Goal: Task Accomplishment & Management: Use online tool/utility

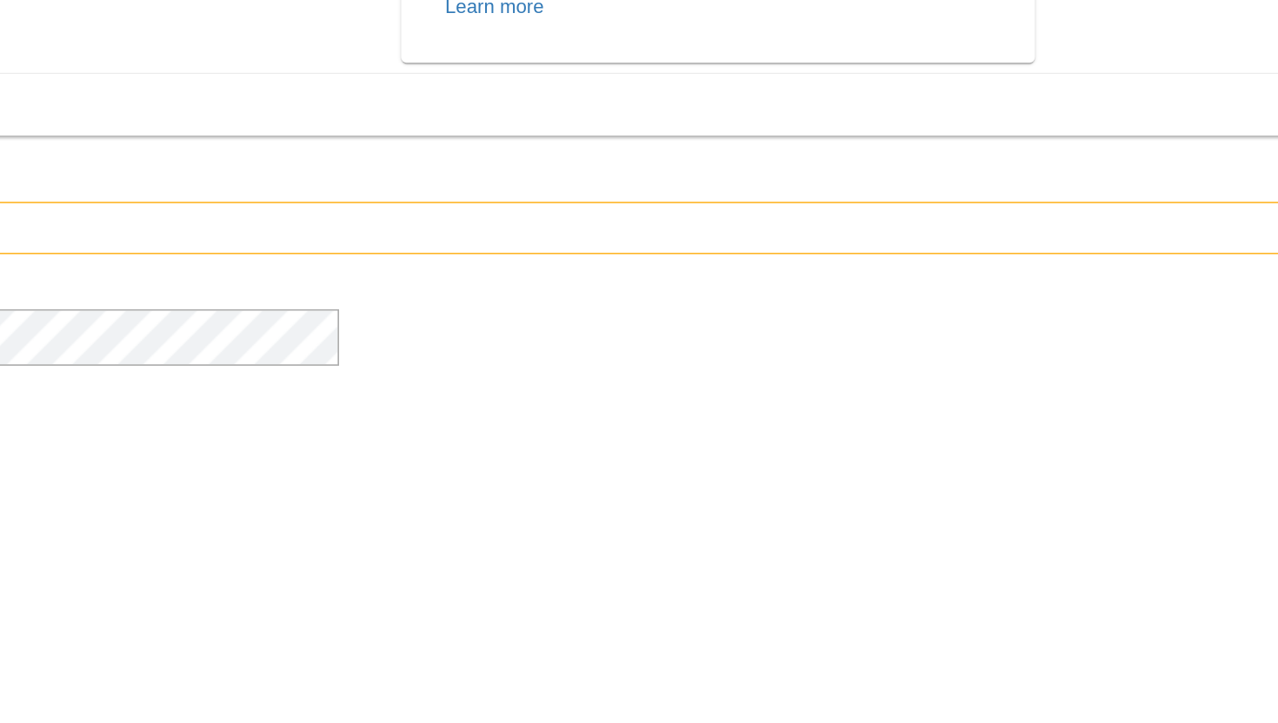
type input "**********"
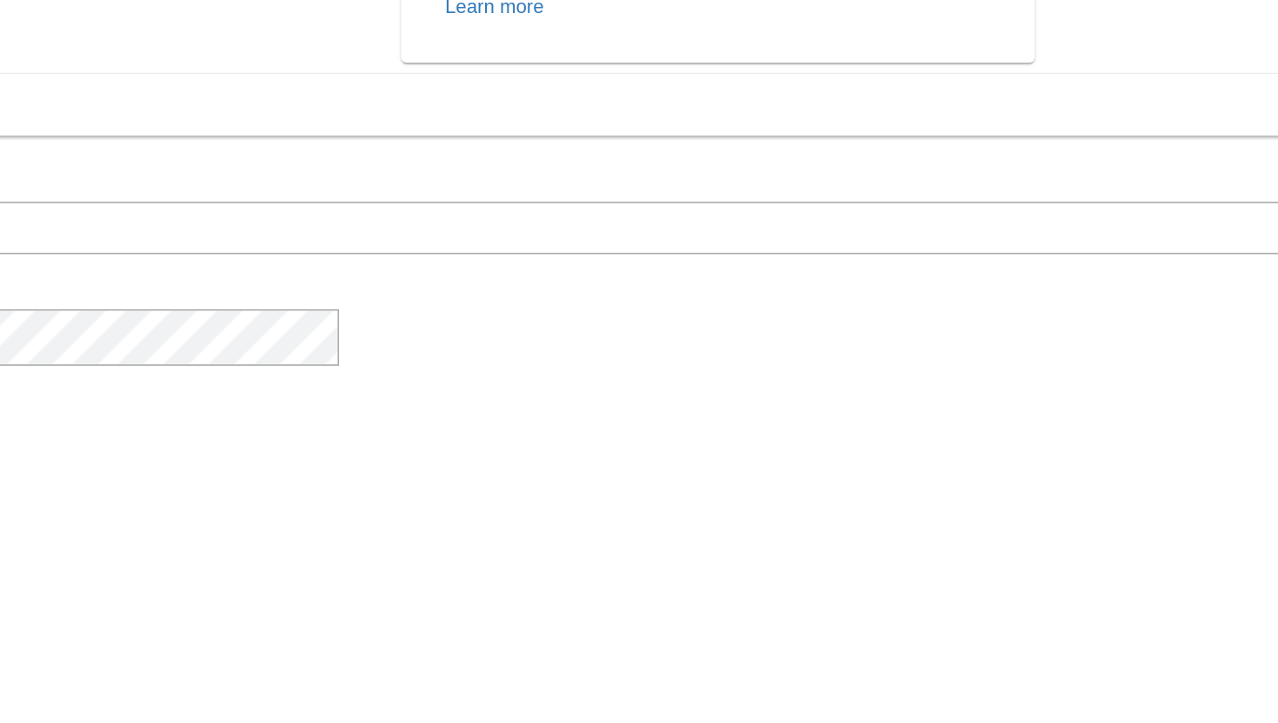
click at [1185, 494] on span "Sign In" at bounding box center [1207, 483] width 44 height 21
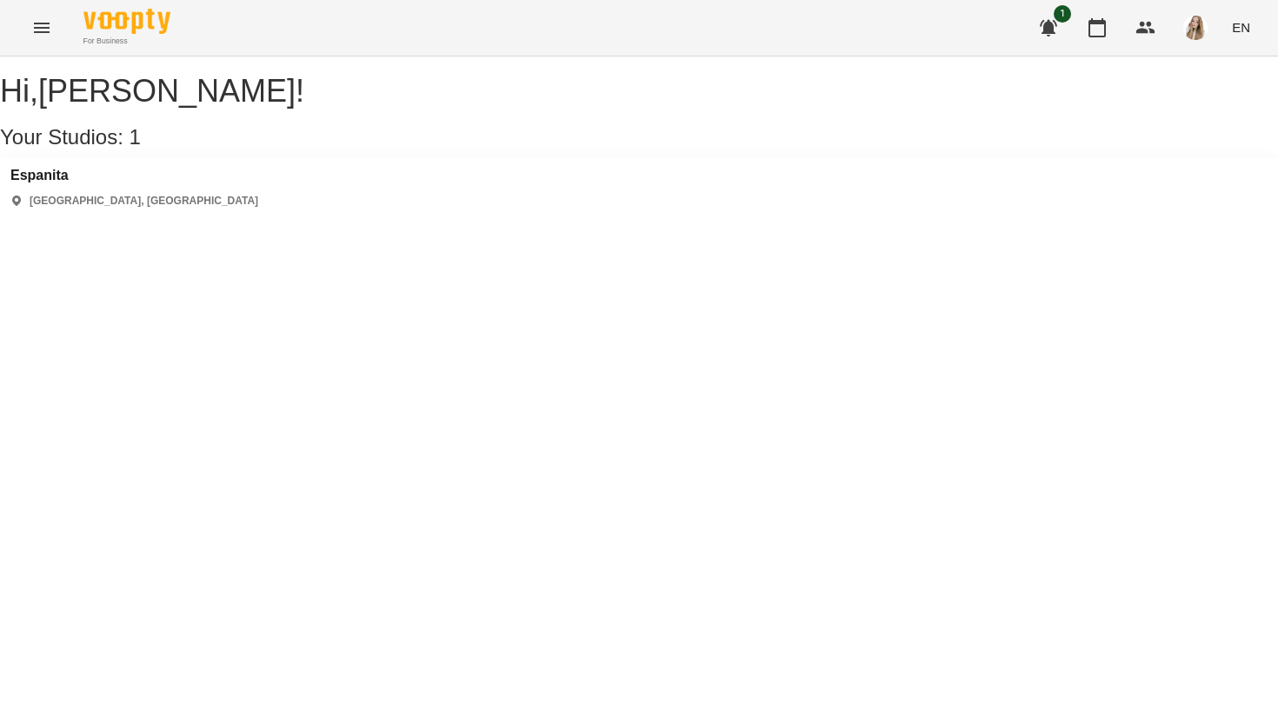
click at [190, 202] on div "Espanita Kyiv, Україна" at bounding box center [639, 188] width 1278 height 62
click at [53, 183] on h3 "Espanita" at bounding box center [134, 176] width 248 height 16
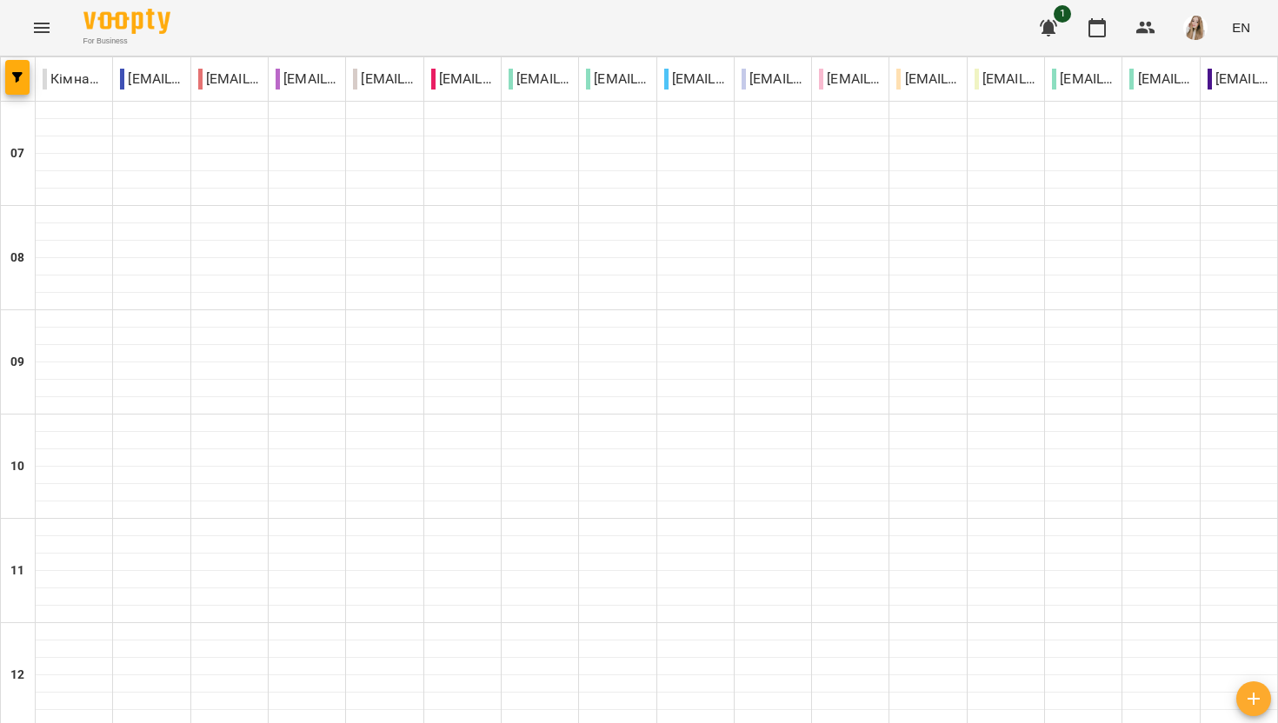
scroll to position [1060, 0]
click at [14, 73] on icon "button" at bounding box center [17, 77] width 10 height 10
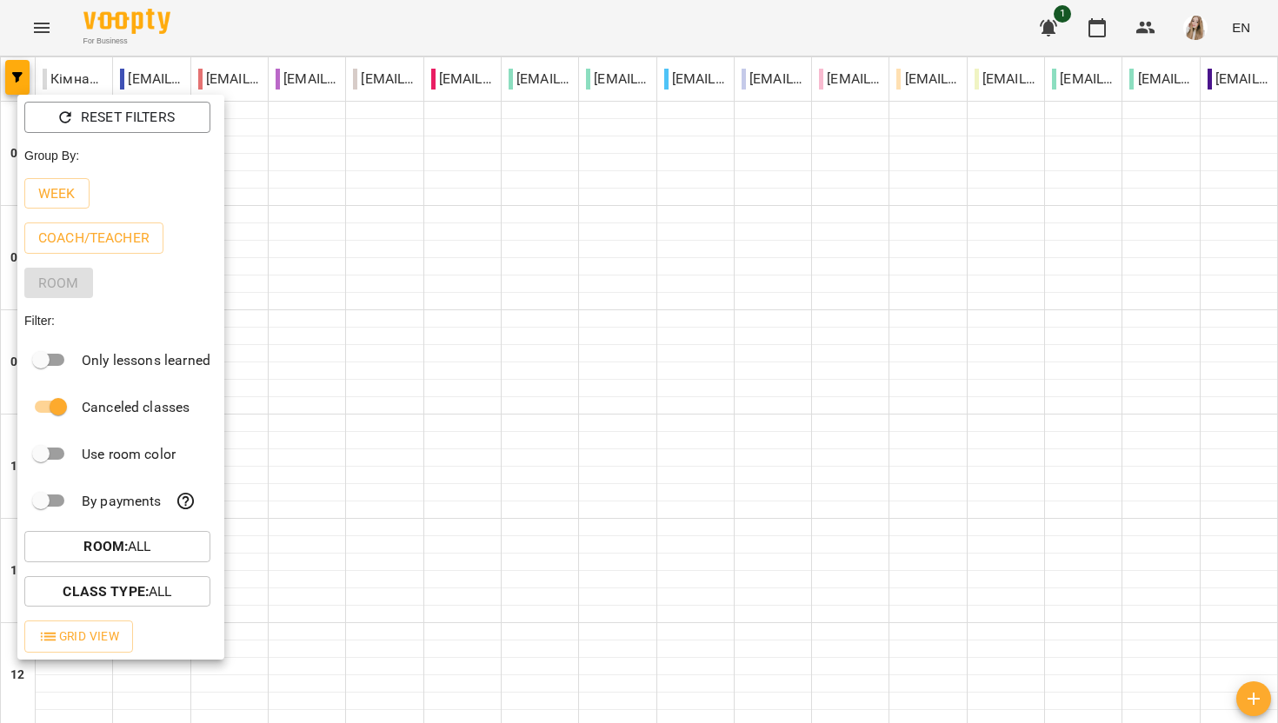
click at [1241, 26] on div at bounding box center [639, 361] width 1278 height 723
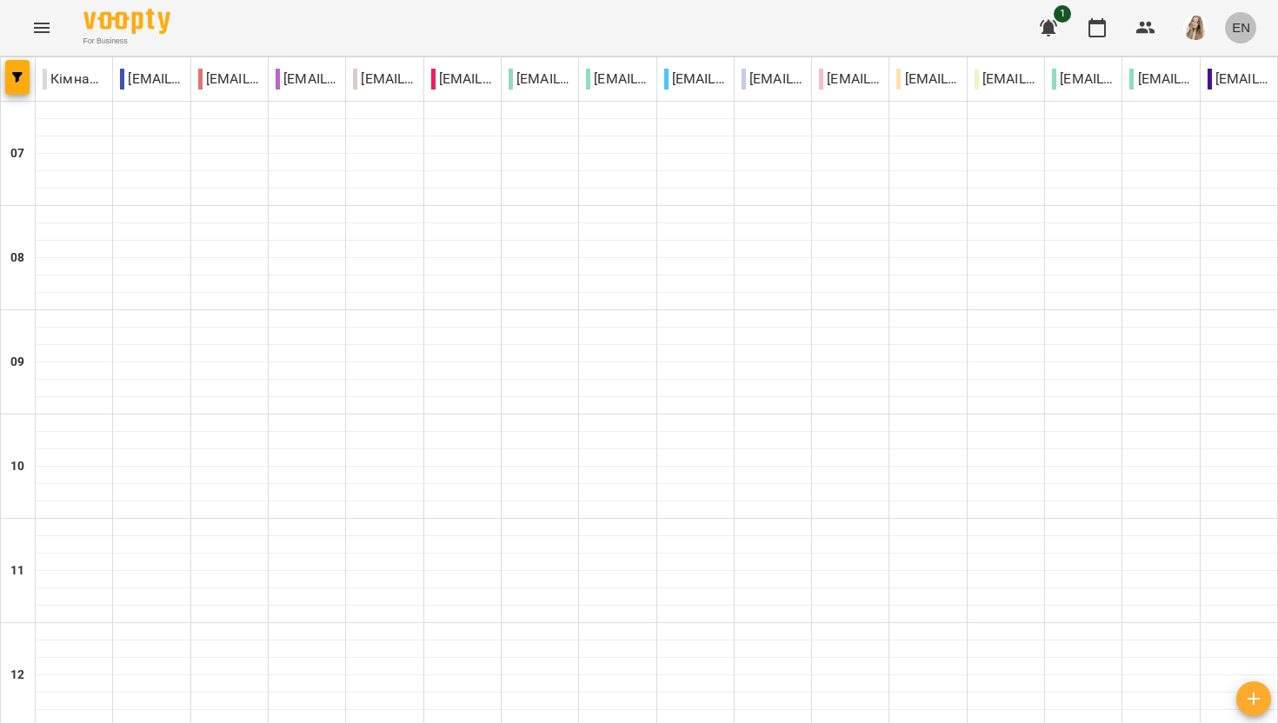
click at [1246, 25] on span "EN" at bounding box center [1241, 27] width 18 height 18
click at [1221, 96] on div "Українська" at bounding box center [1208, 98] width 89 height 31
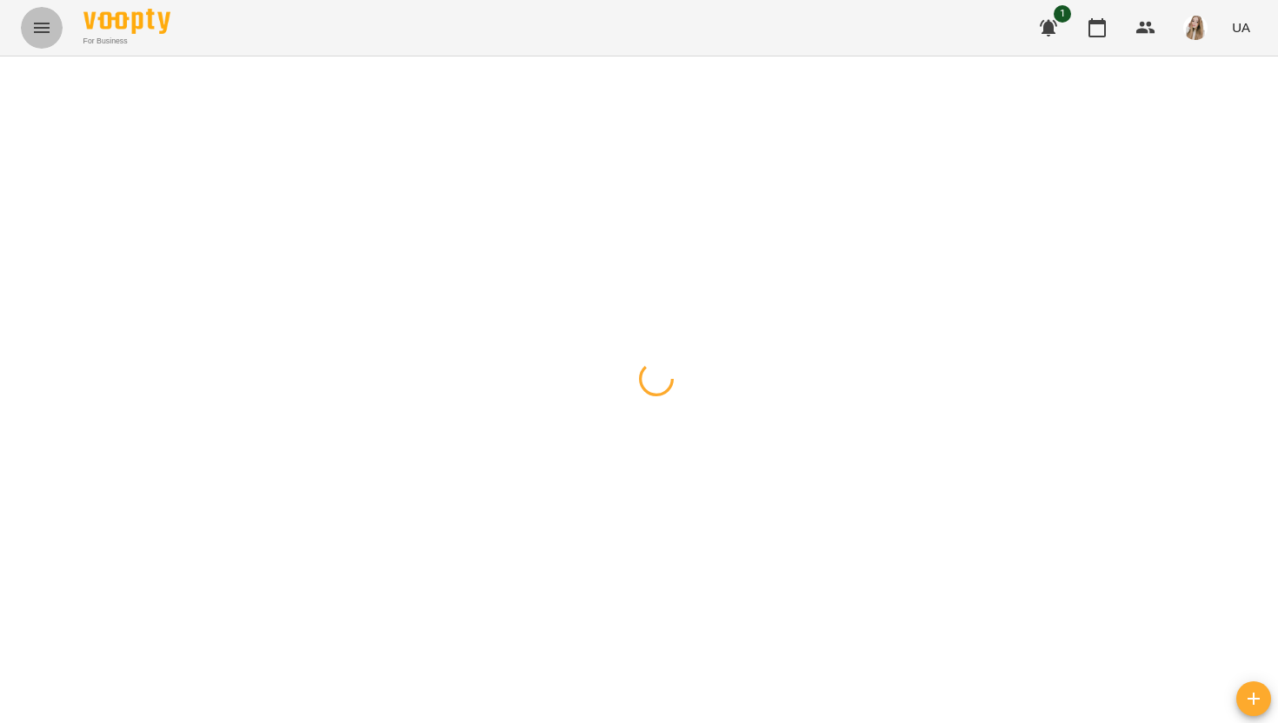
click at [57, 15] on button "Menu" at bounding box center [42, 28] width 42 height 42
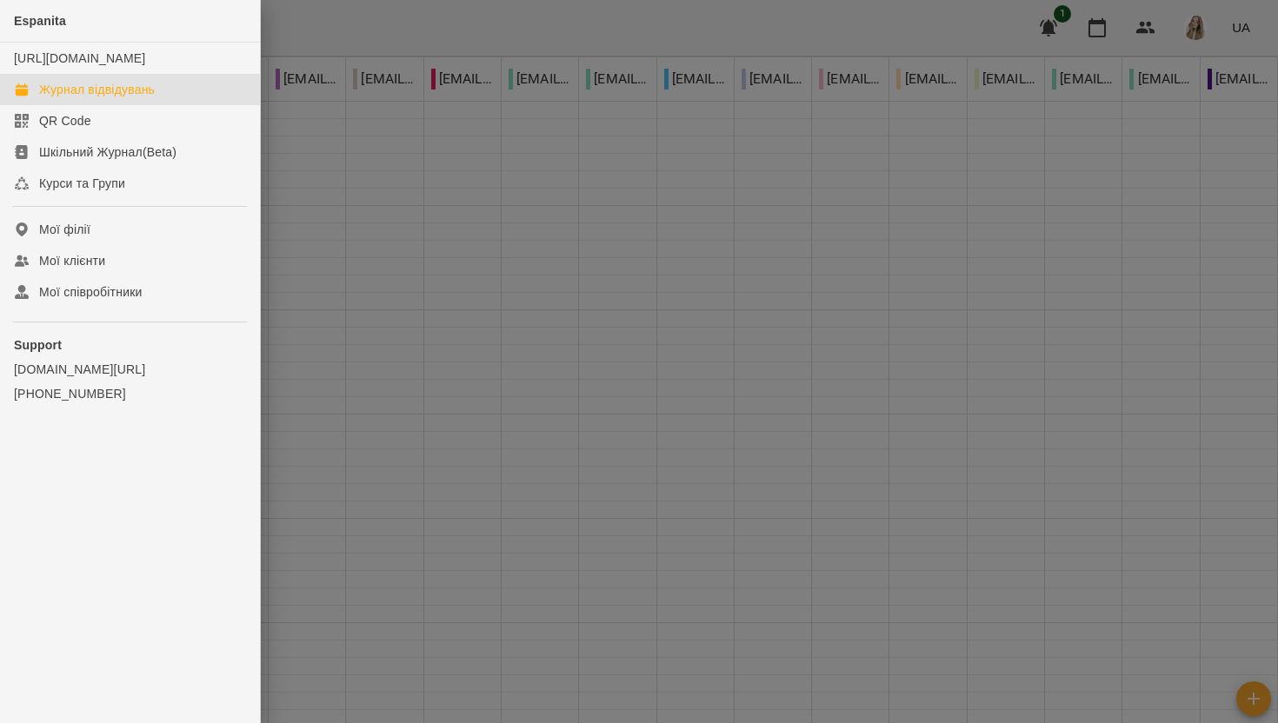
click at [81, 98] on div "Журнал відвідувань" at bounding box center [97, 89] width 116 height 17
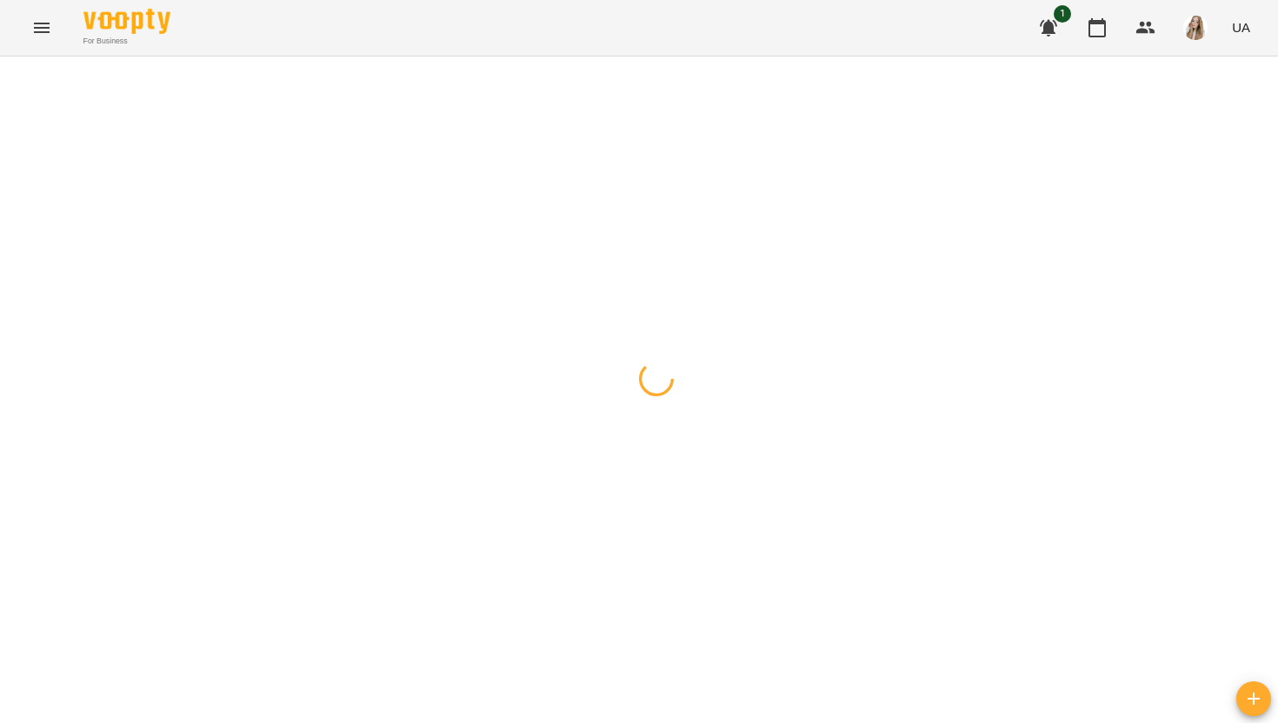
click at [15, 79] on icon "button" at bounding box center [17, 77] width 10 height 10
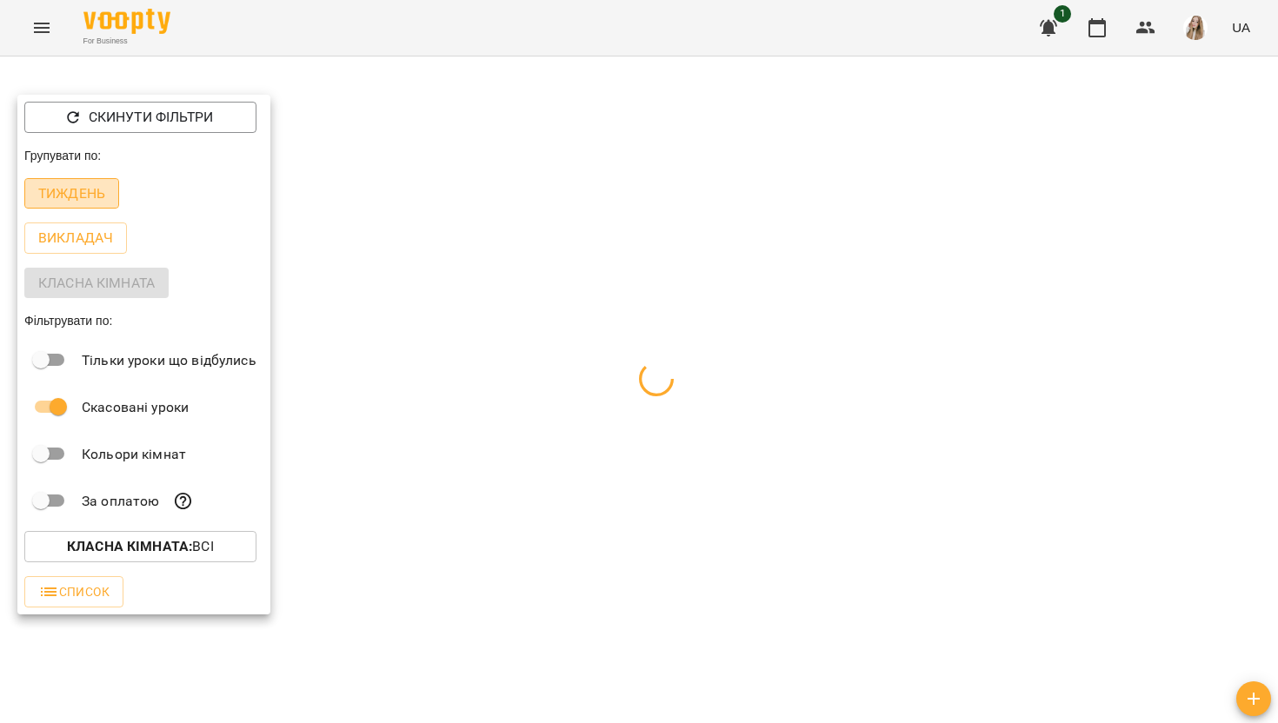
click at [85, 198] on p "Тиждень" at bounding box center [71, 193] width 67 height 21
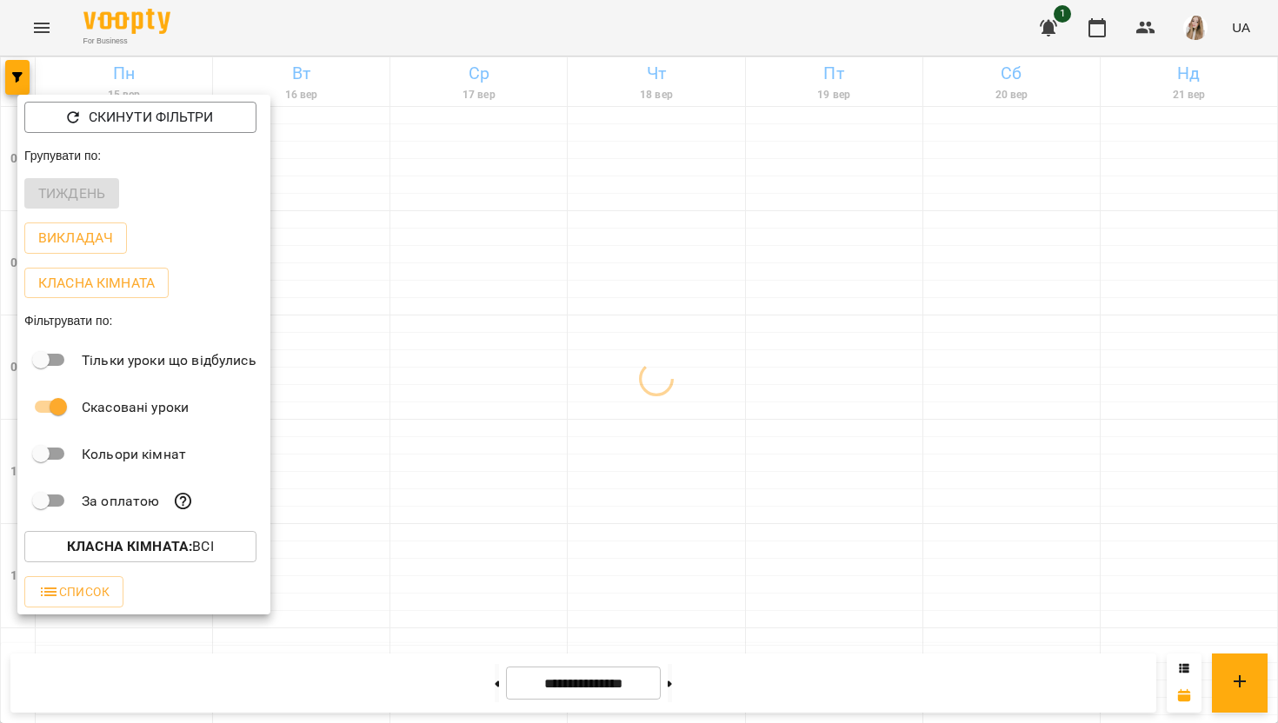
click at [287, 10] on div at bounding box center [639, 361] width 1278 height 723
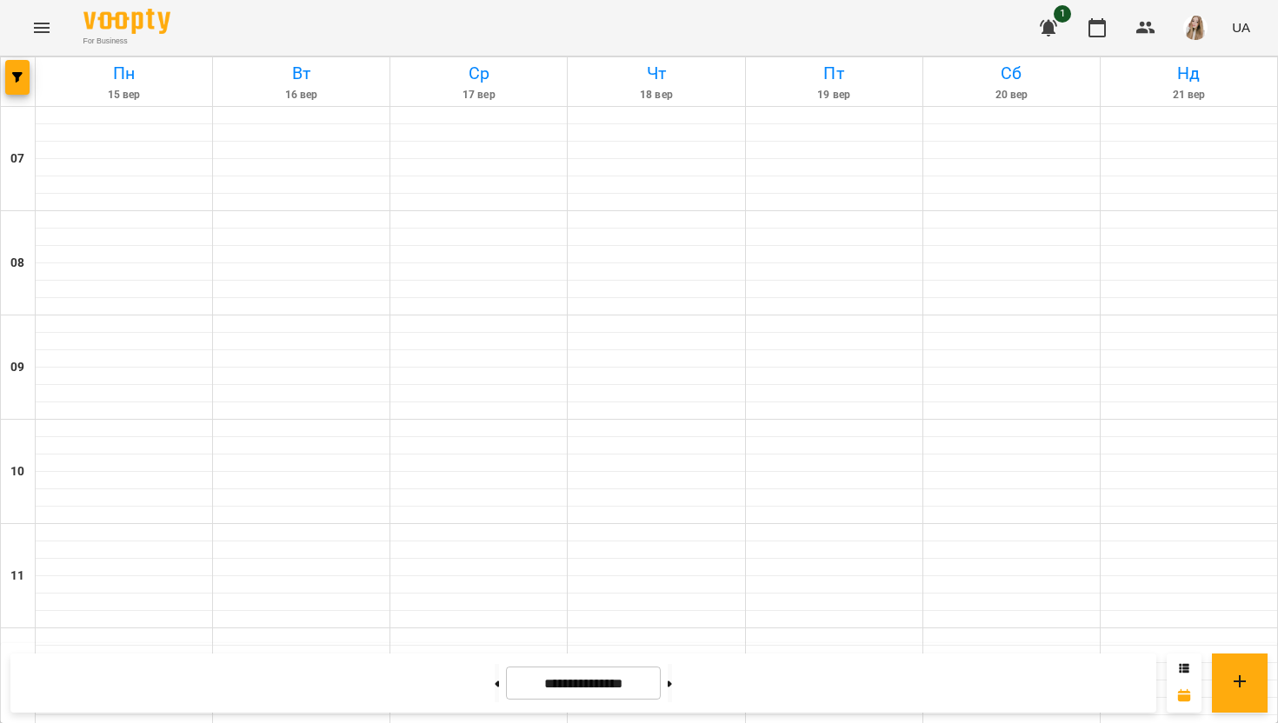
scroll to position [1131, 0]
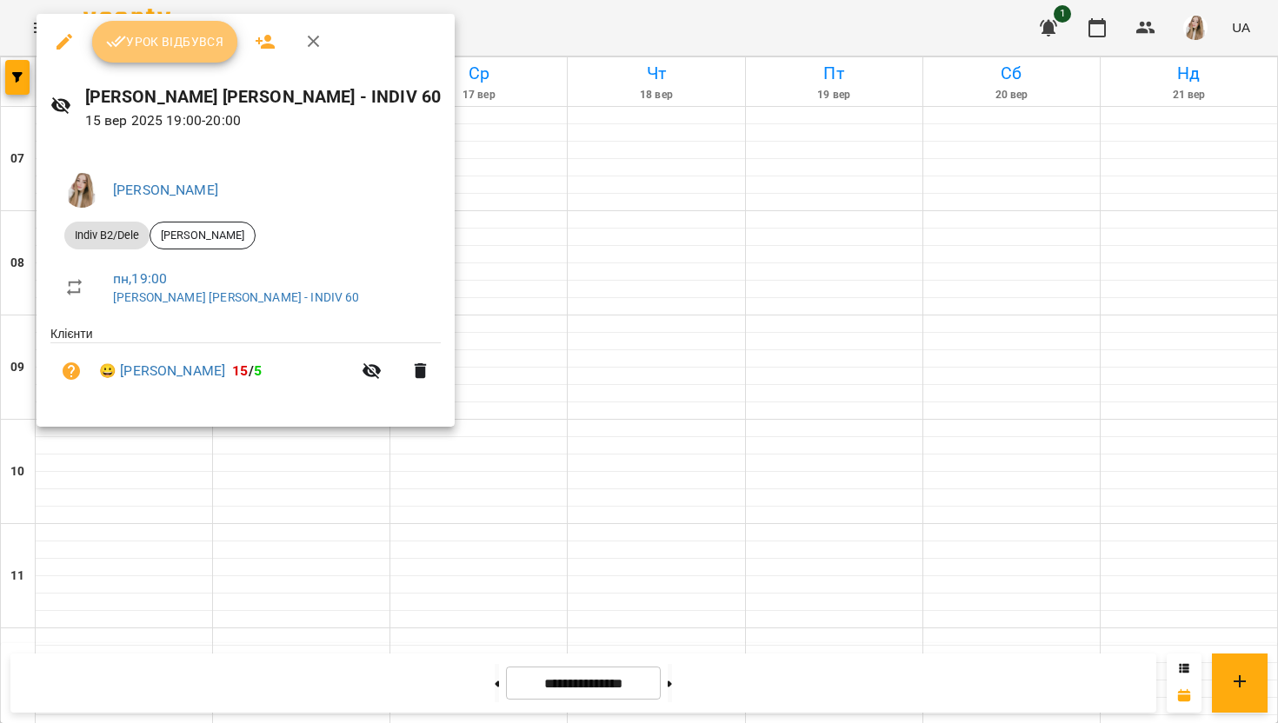
click at [181, 45] on span "Урок відбувся" at bounding box center [165, 41] width 118 height 21
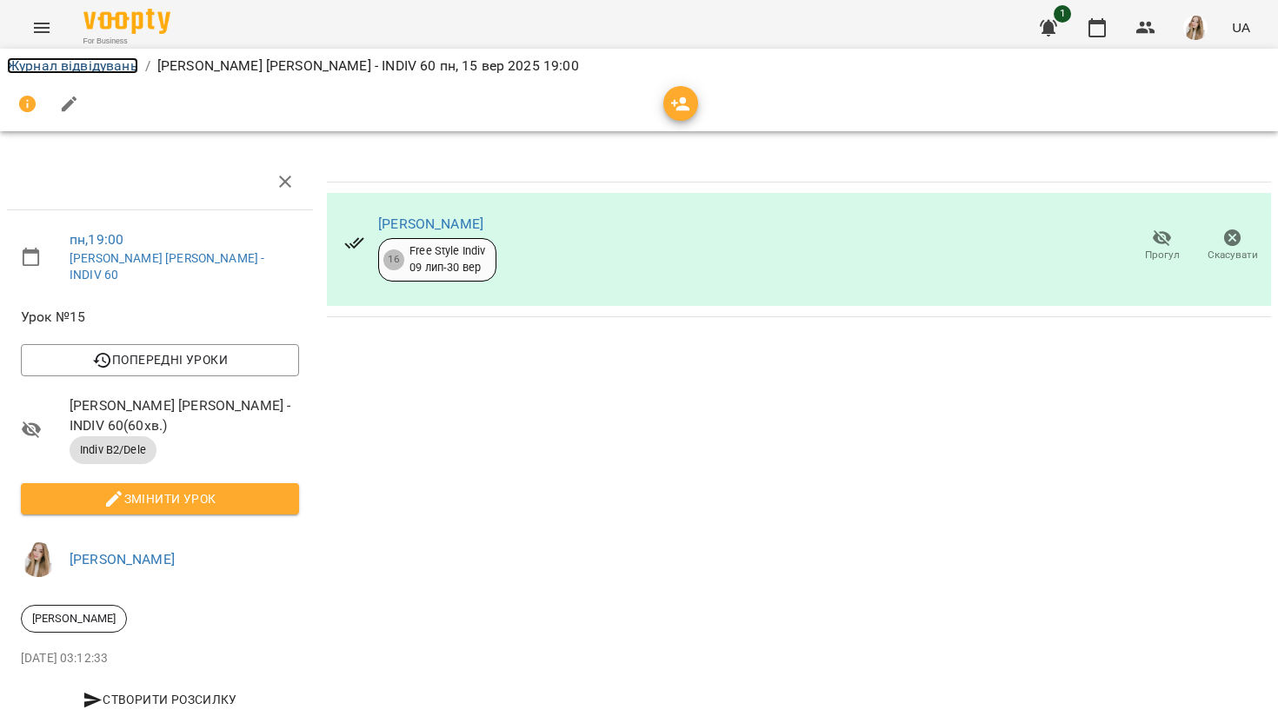
click at [63, 69] on link "Журнал відвідувань" at bounding box center [72, 65] width 131 height 17
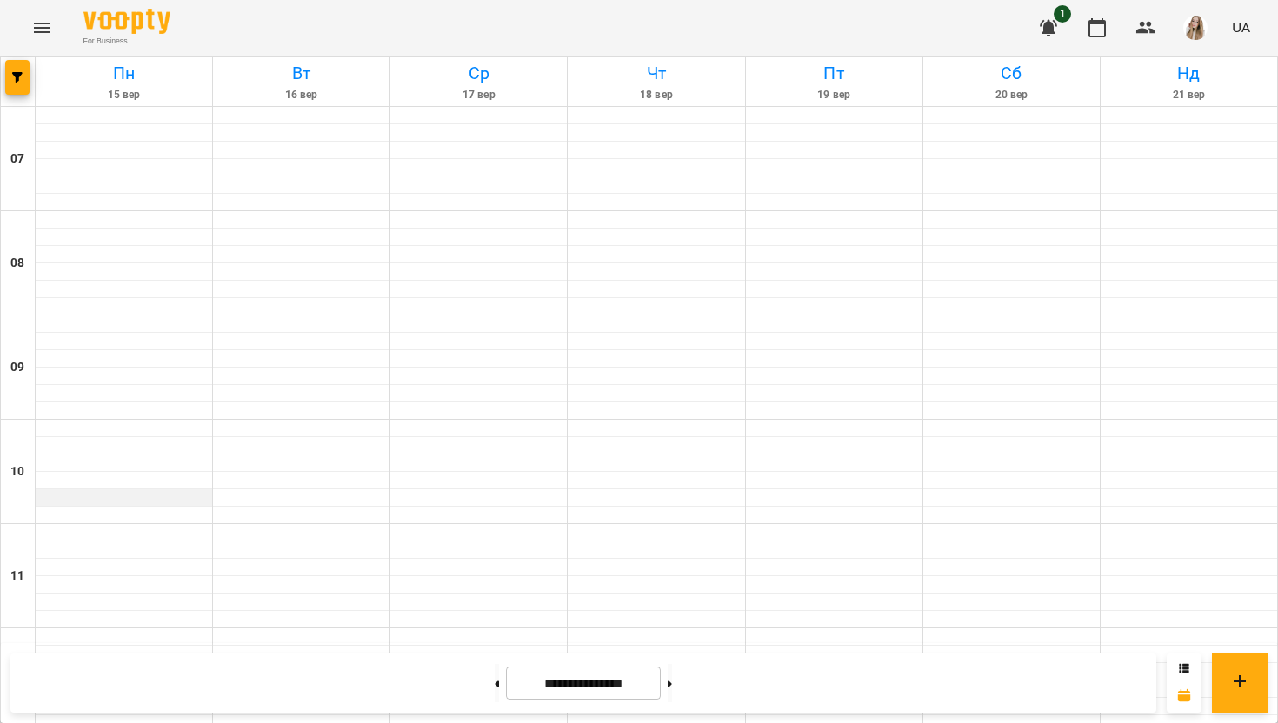
scroll to position [1074, 0]
click at [1198, 34] on img "button" at bounding box center [1195, 28] width 24 height 24
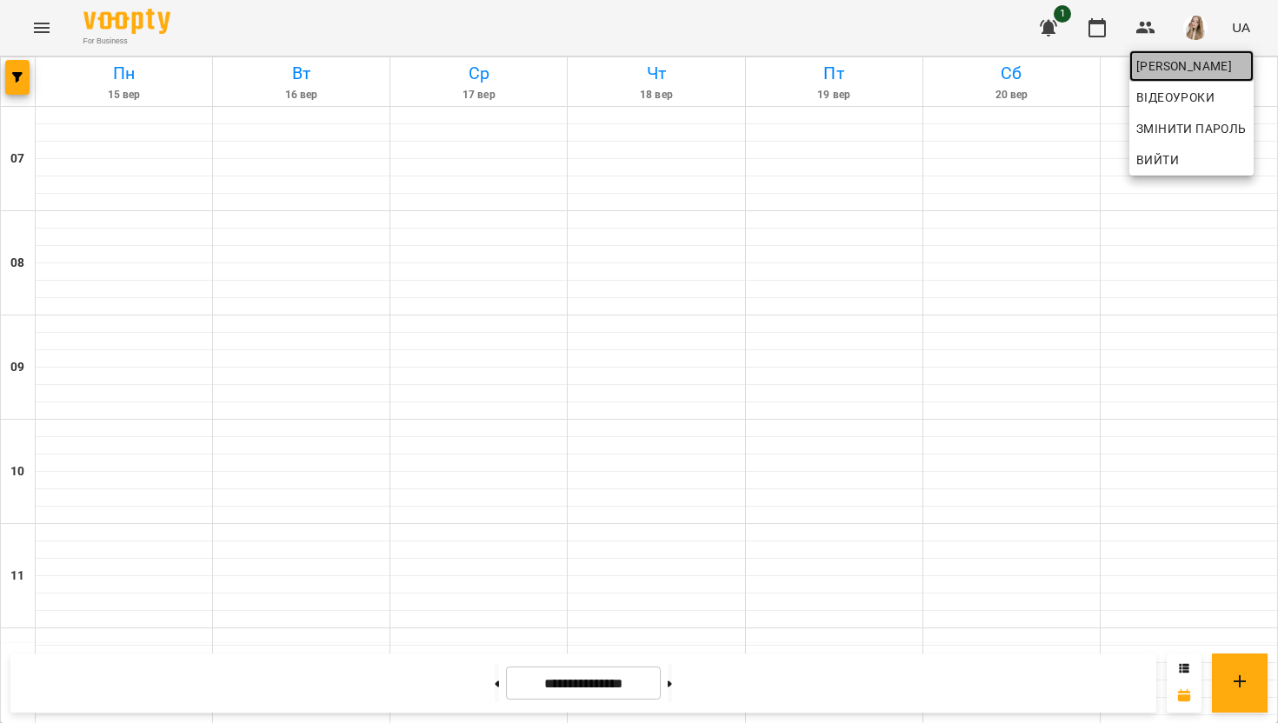
click at [1181, 64] on span "Козлова Світлана" at bounding box center [1191, 66] width 110 height 21
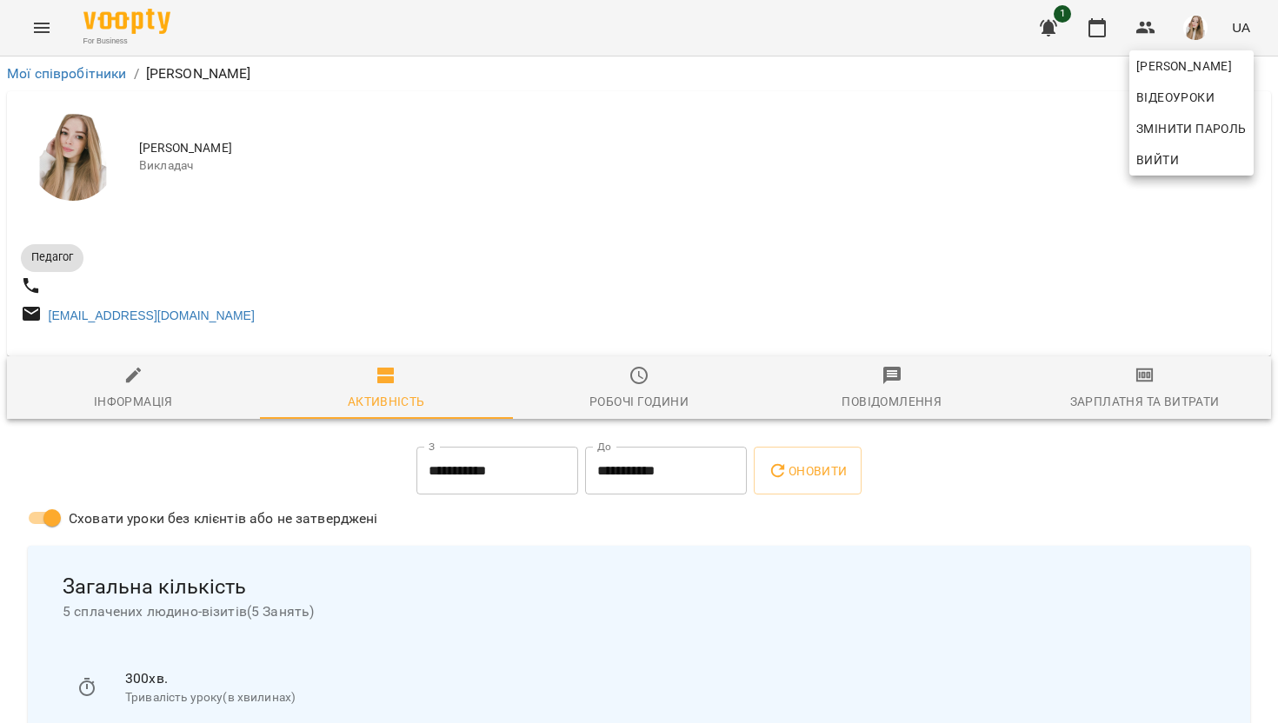
click at [1149, 382] on div at bounding box center [639, 361] width 1278 height 723
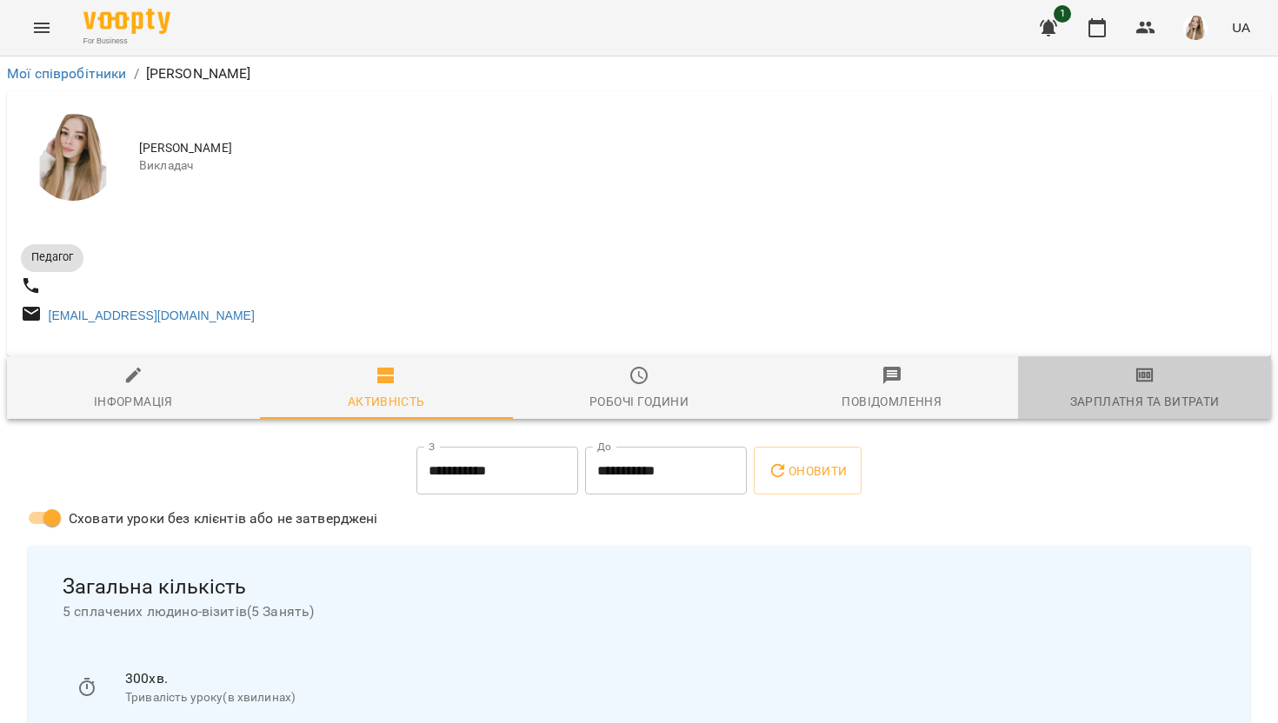
click at [1141, 386] on icon "button" at bounding box center [1144, 375] width 21 height 21
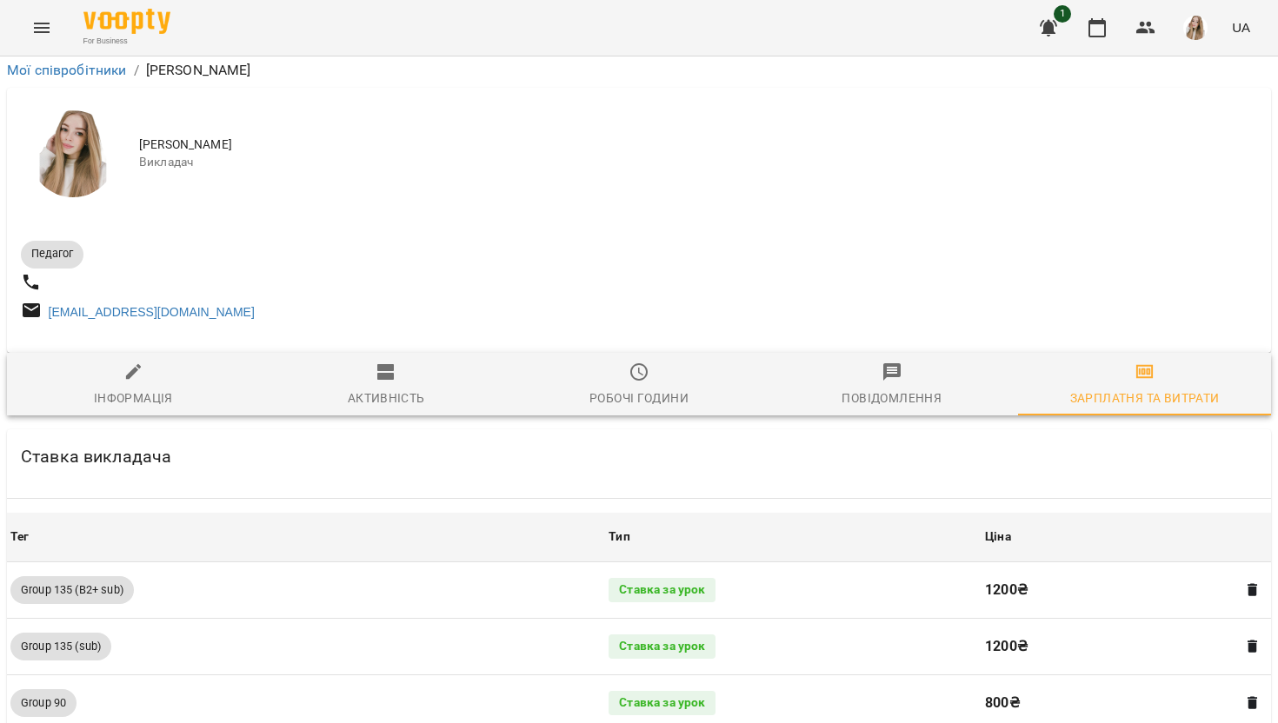
scroll to position [1989, 0]
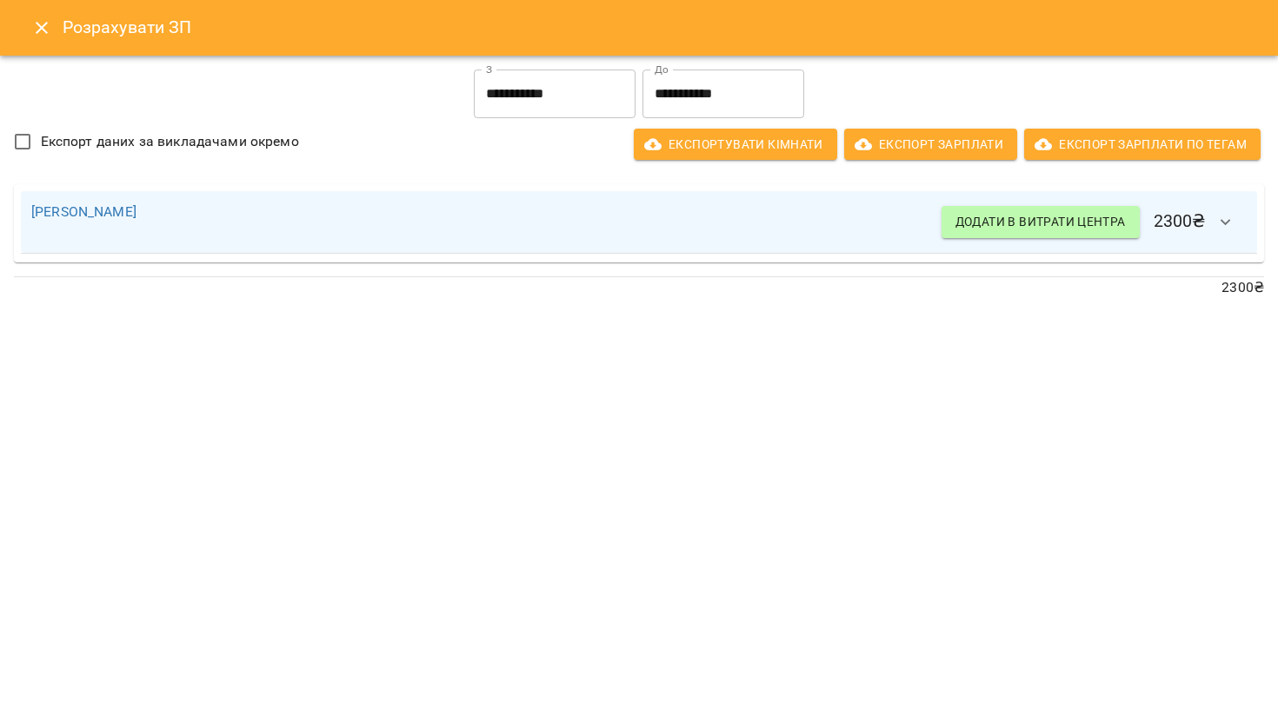
click at [546, 103] on input "**********" at bounding box center [555, 94] width 162 height 49
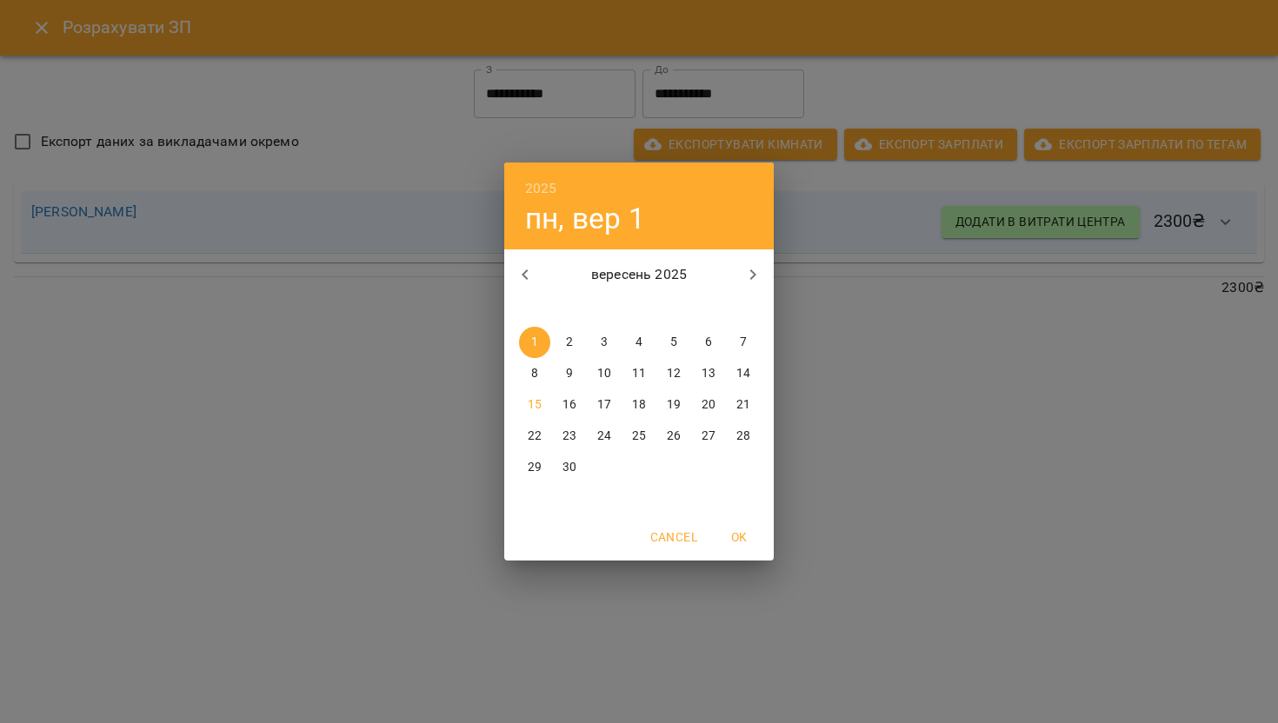
click at [546, 337] on span "1" at bounding box center [534, 342] width 31 height 17
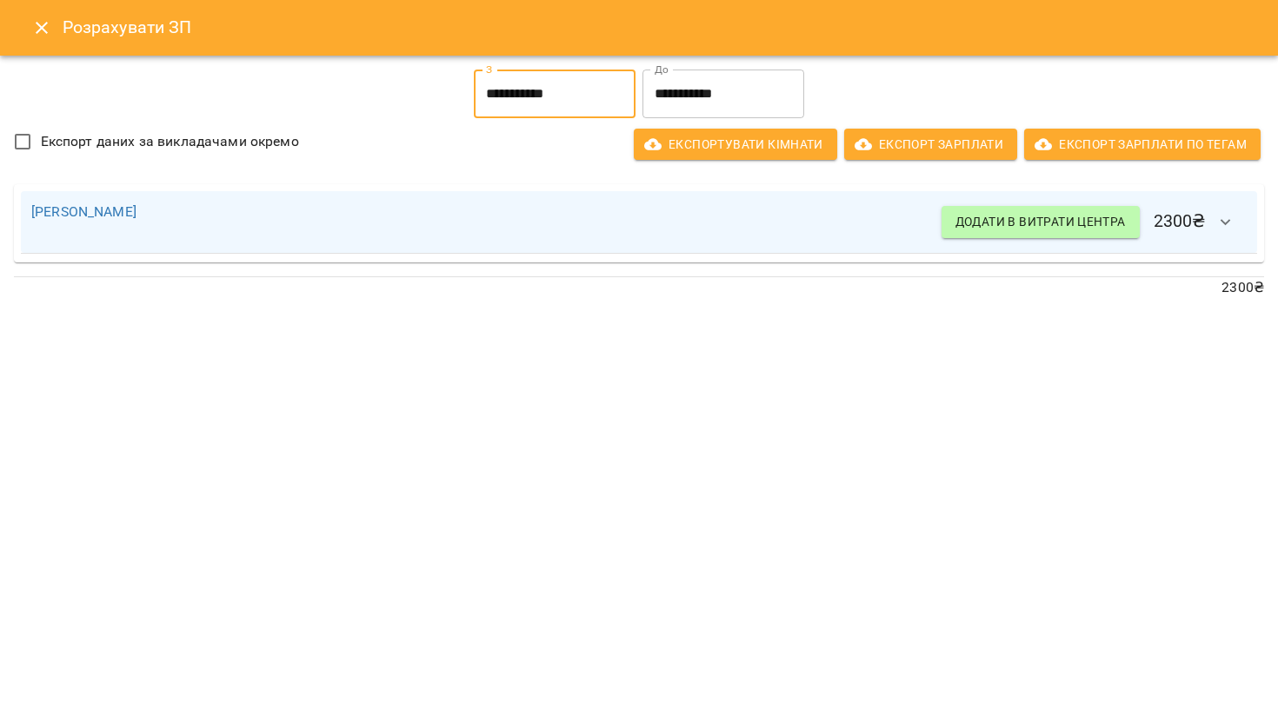
click at [707, 102] on input "**********" at bounding box center [723, 94] width 162 height 49
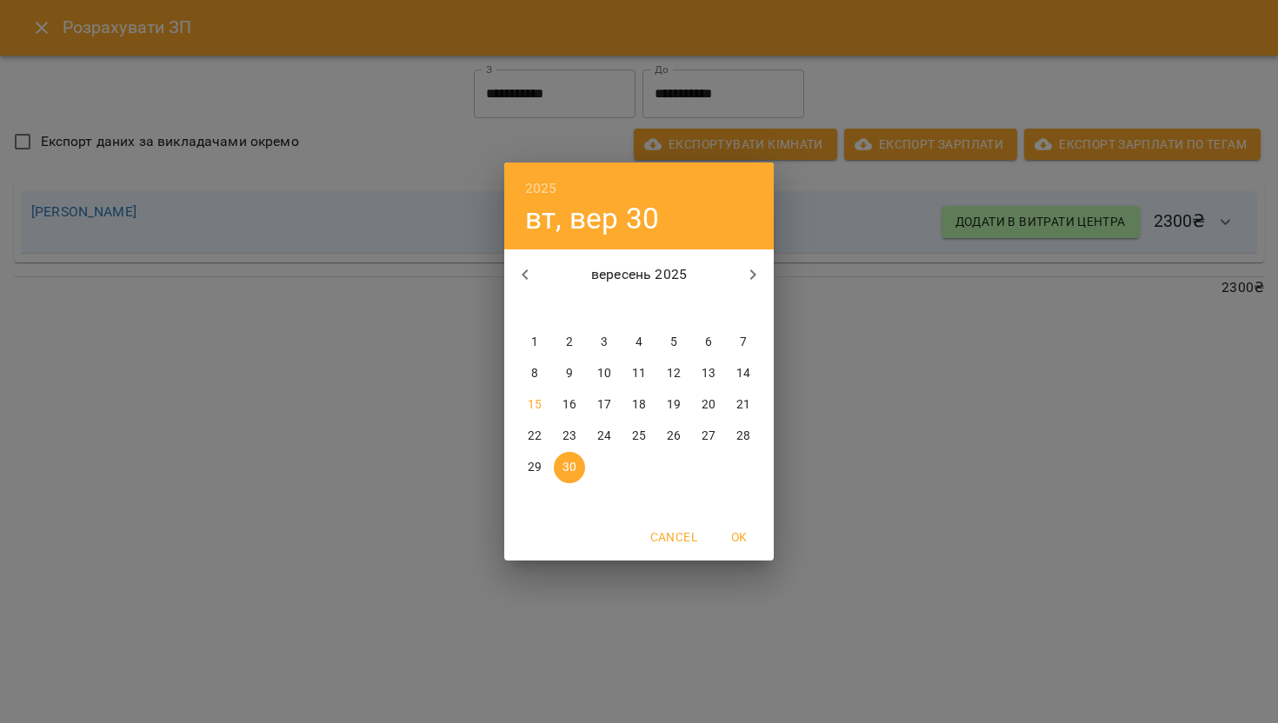
click at [539, 405] on p "15" at bounding box center [535, 404] width 14 height 17
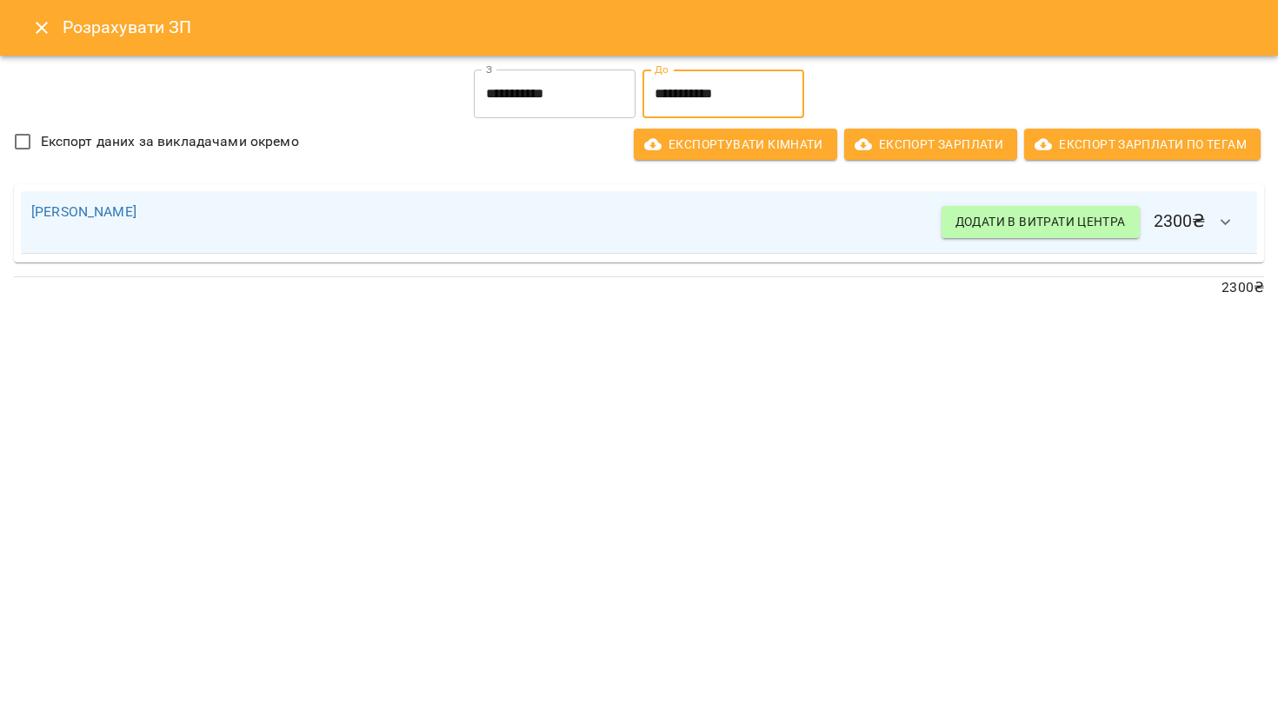
click at [1230, 224] on icon "button" at bounding box center [1225, 222] width 21 height 21
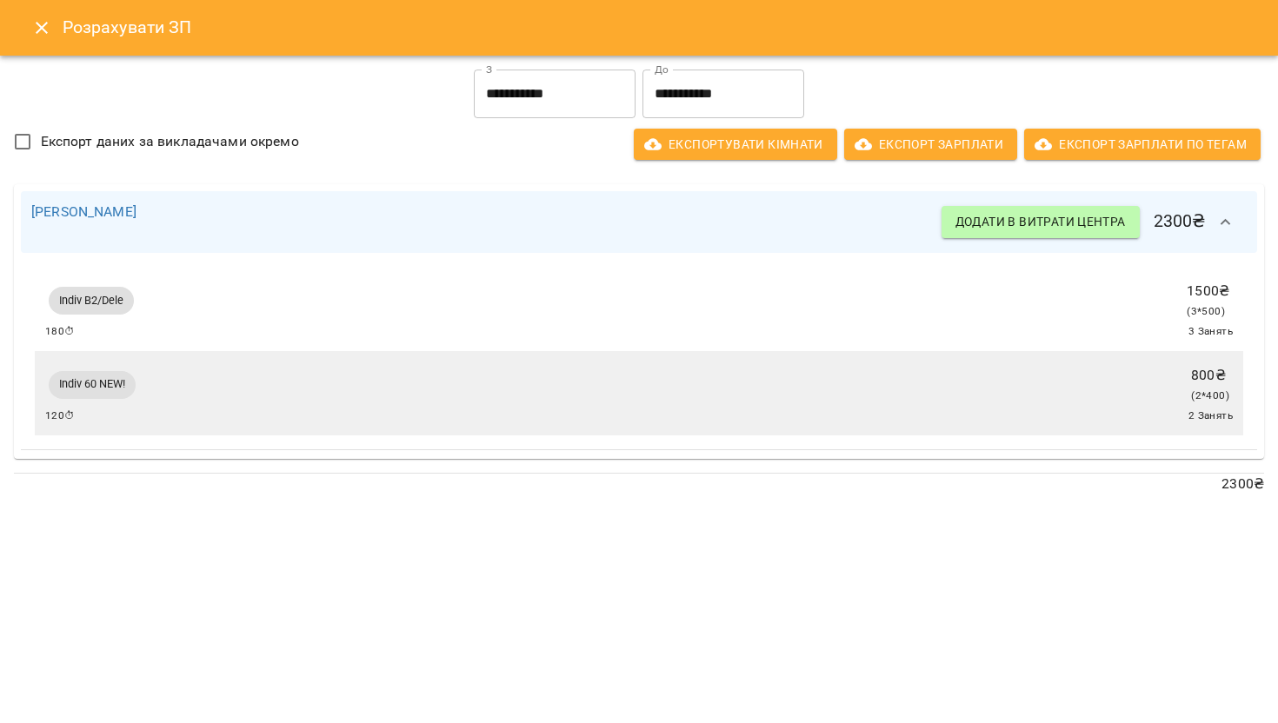
click at [1217, 327] on span "3 Занять" at bounding box center [1210, 331] width 44 height 17
click at [1175, 404] on div "Indiv 60 NEW! 800 ₴ ( 2 * 400 ) 120 ⏱ 2 Занять" at bounding box center [639, 393] width 1188 height 63
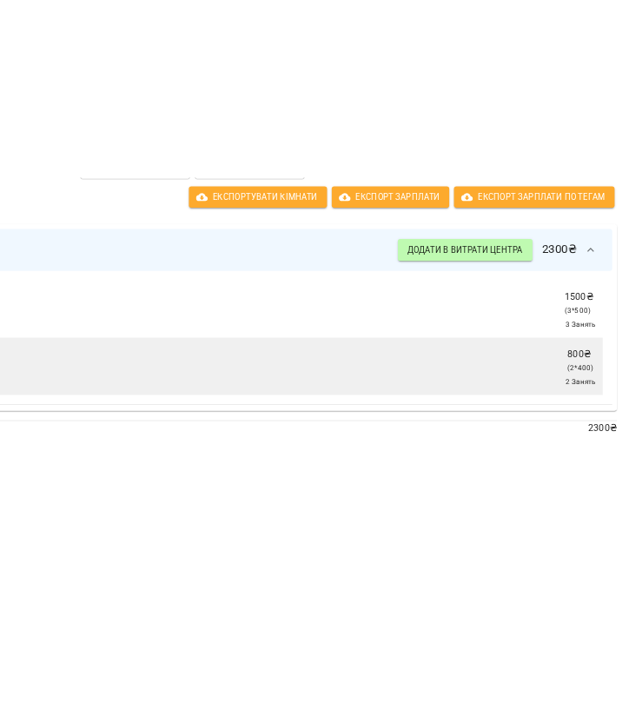
scroll to position [0, 0]
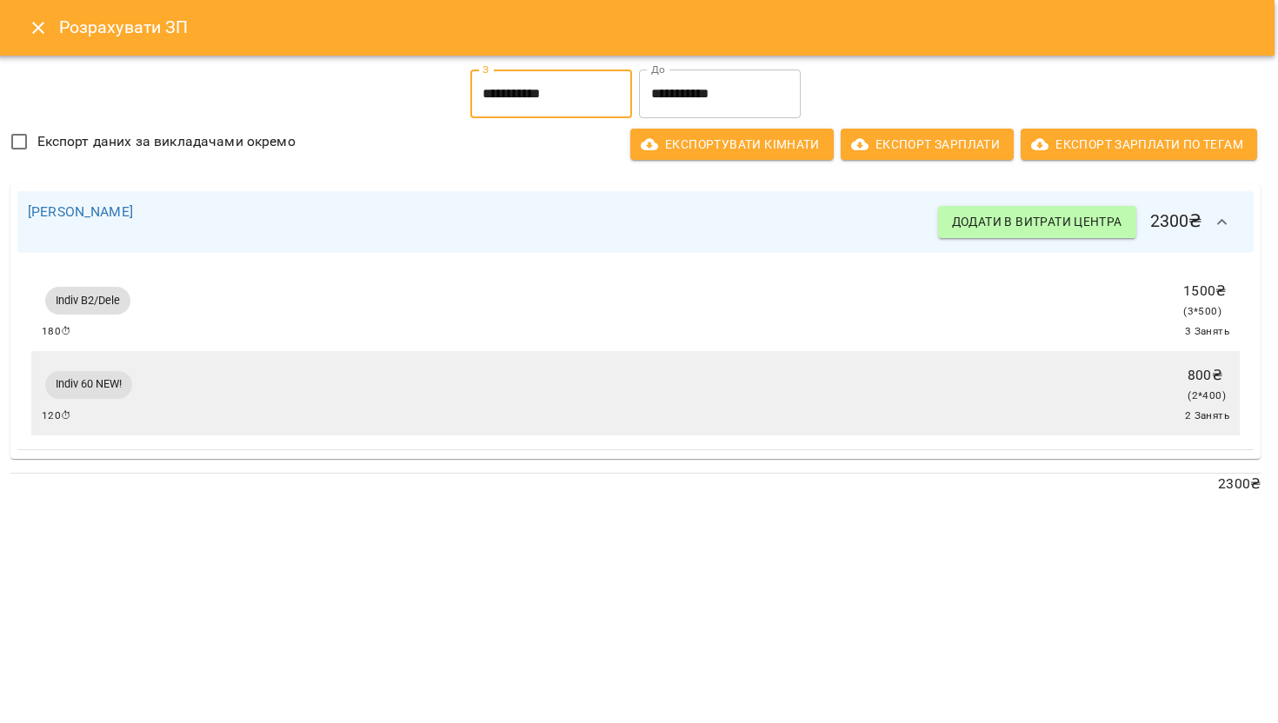
click at [549, 98] on input "**********" at bounding box center [551, 94] width 162 height 49
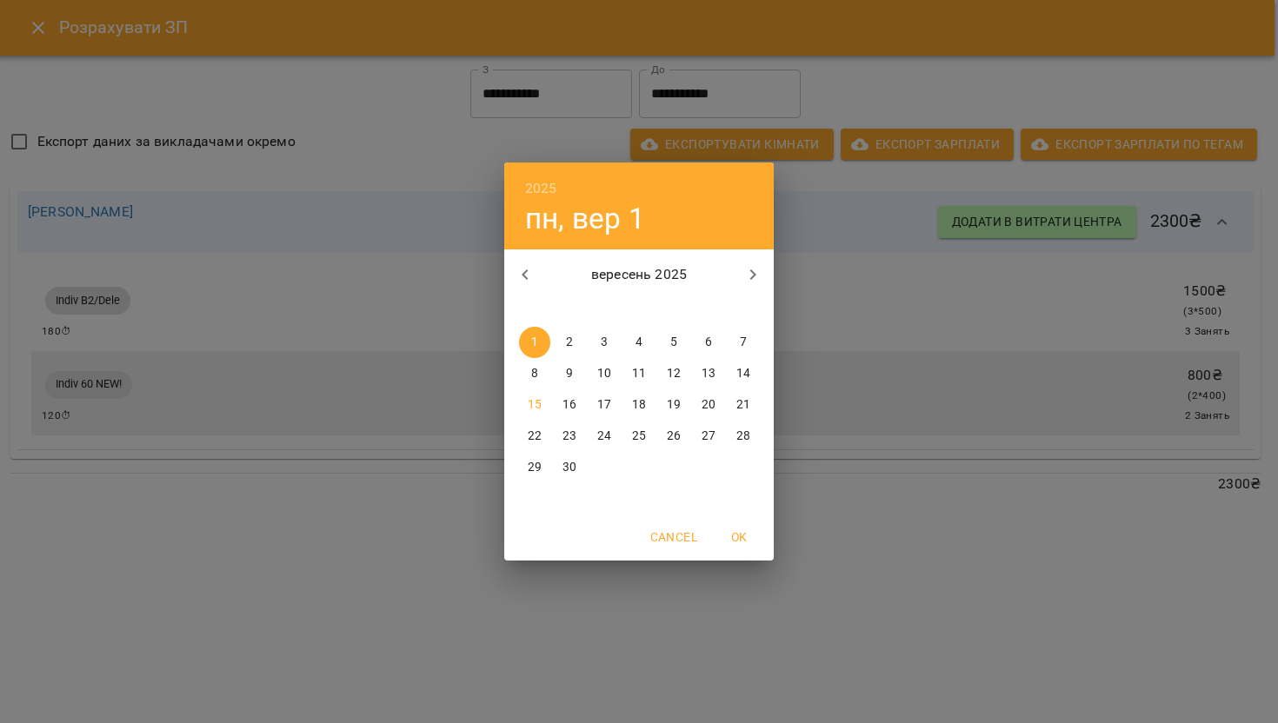
click at [676, 98] on div "2025 пн, вер 1 вересень 2025 пн вт ср чт пт сб нд 1 2 3 4 5 6 7 8 9 10 11 12 13…" at bounding box center [639, 361] width 1278 height 723
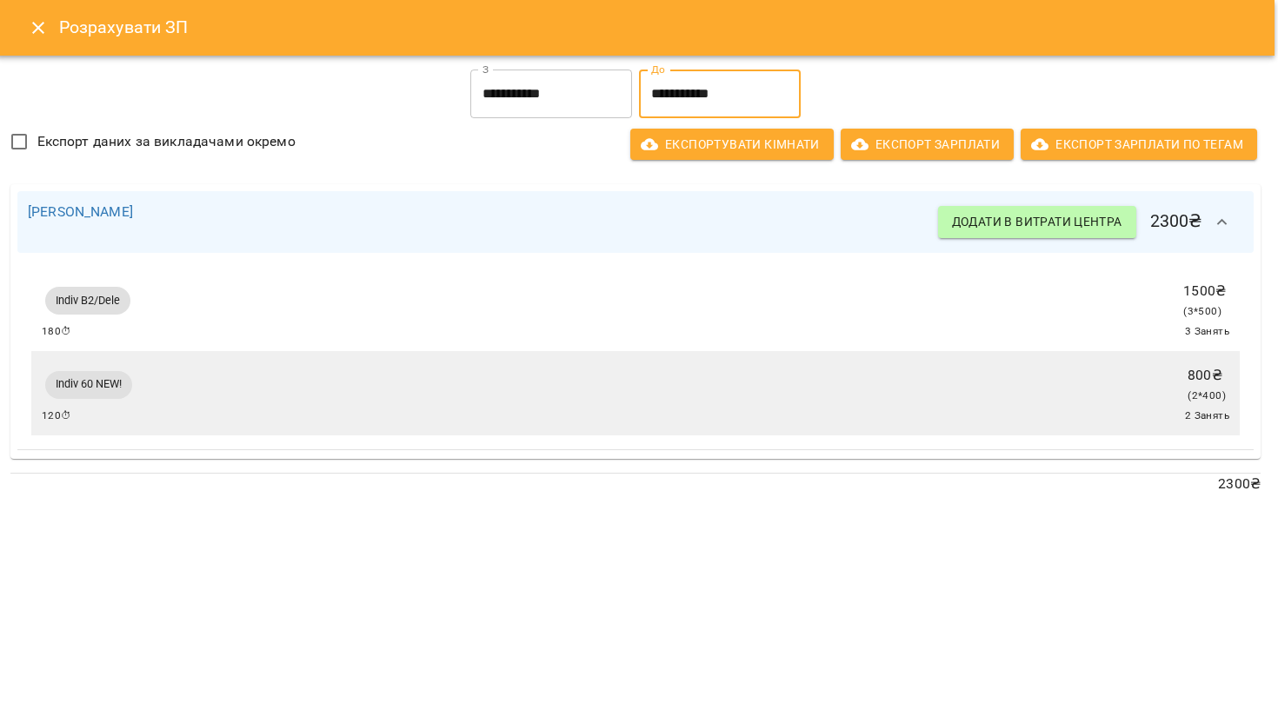
click at [681, 97] on input "**********" at bounding box center [720, 94] width 162 height 49
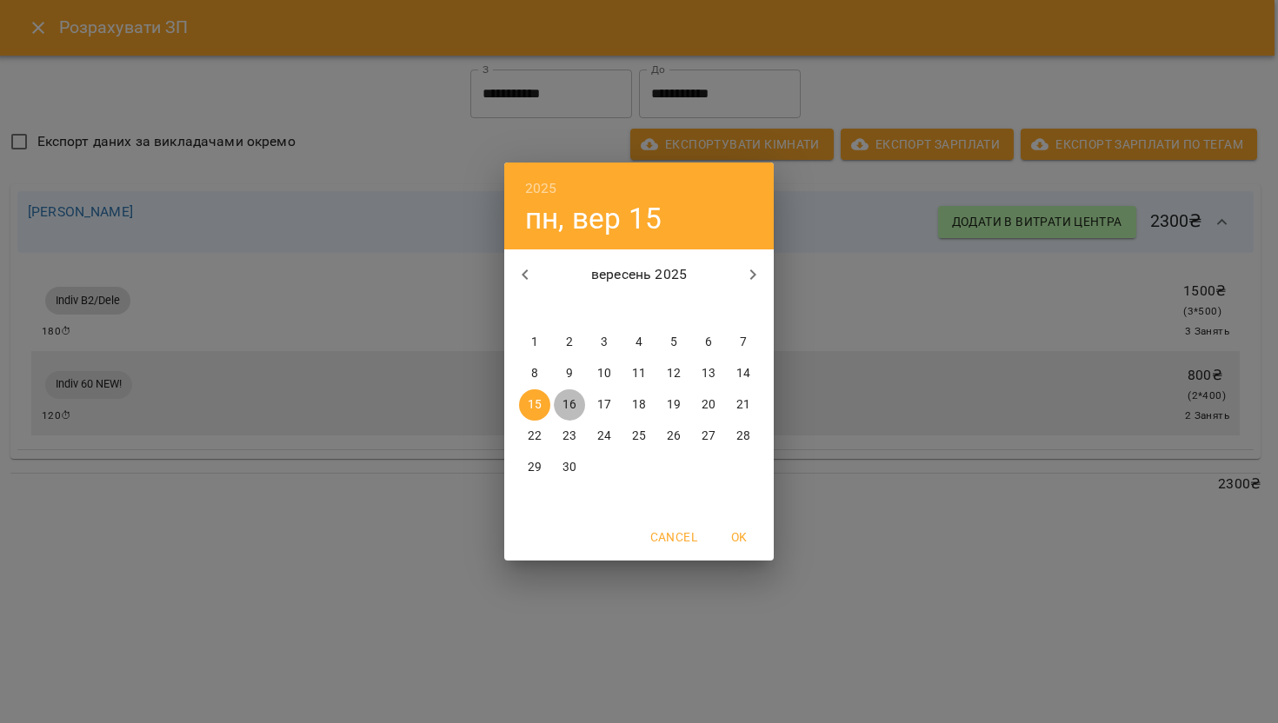
click at [572, 414] on button "16" at bounding box center [569, 404] width 31 height 31
type input "**********"
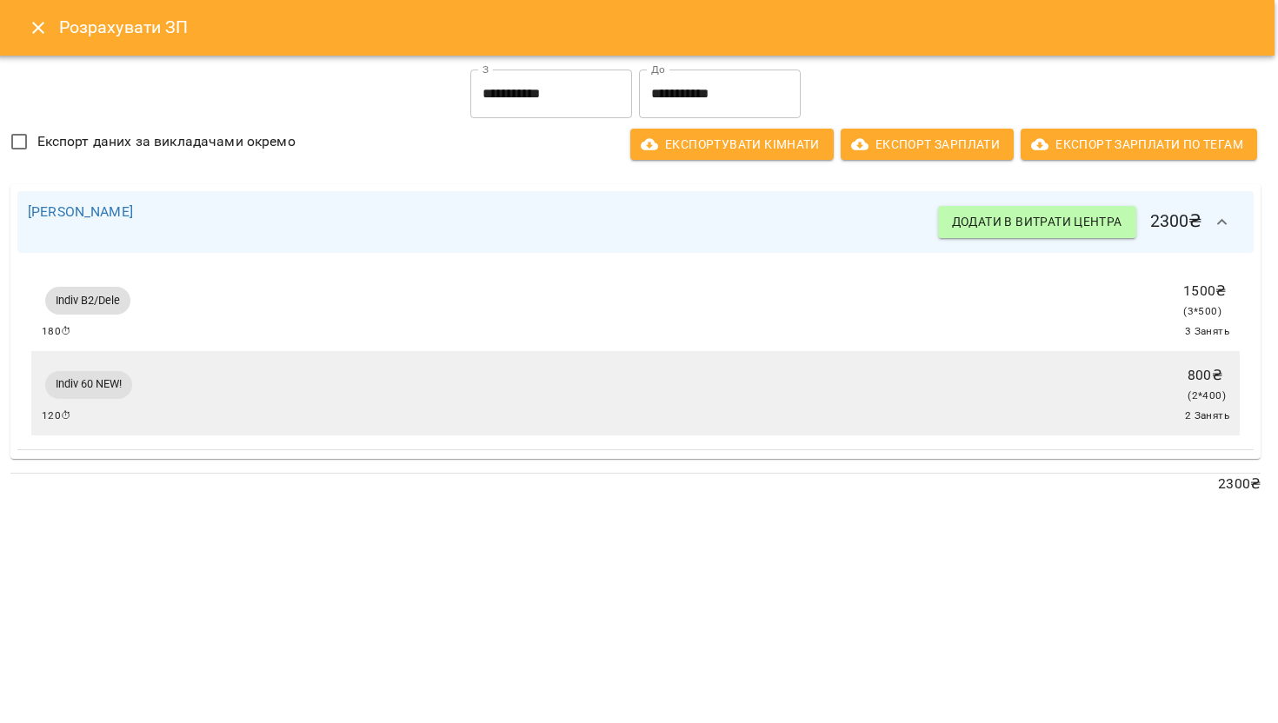
click at [1035, 425] on div "120 ⏱ 2 Занять" at bounding box center [636, 416] width 1188 height 17
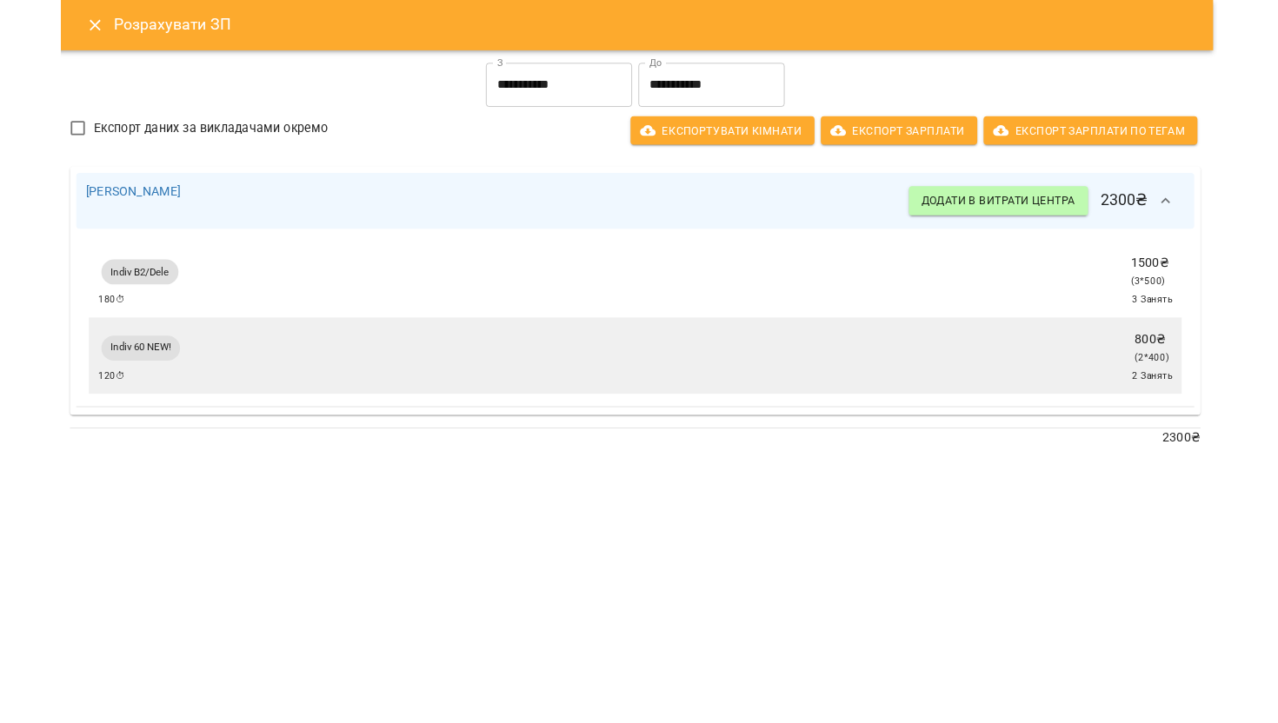
scroll to position [1989, 0]
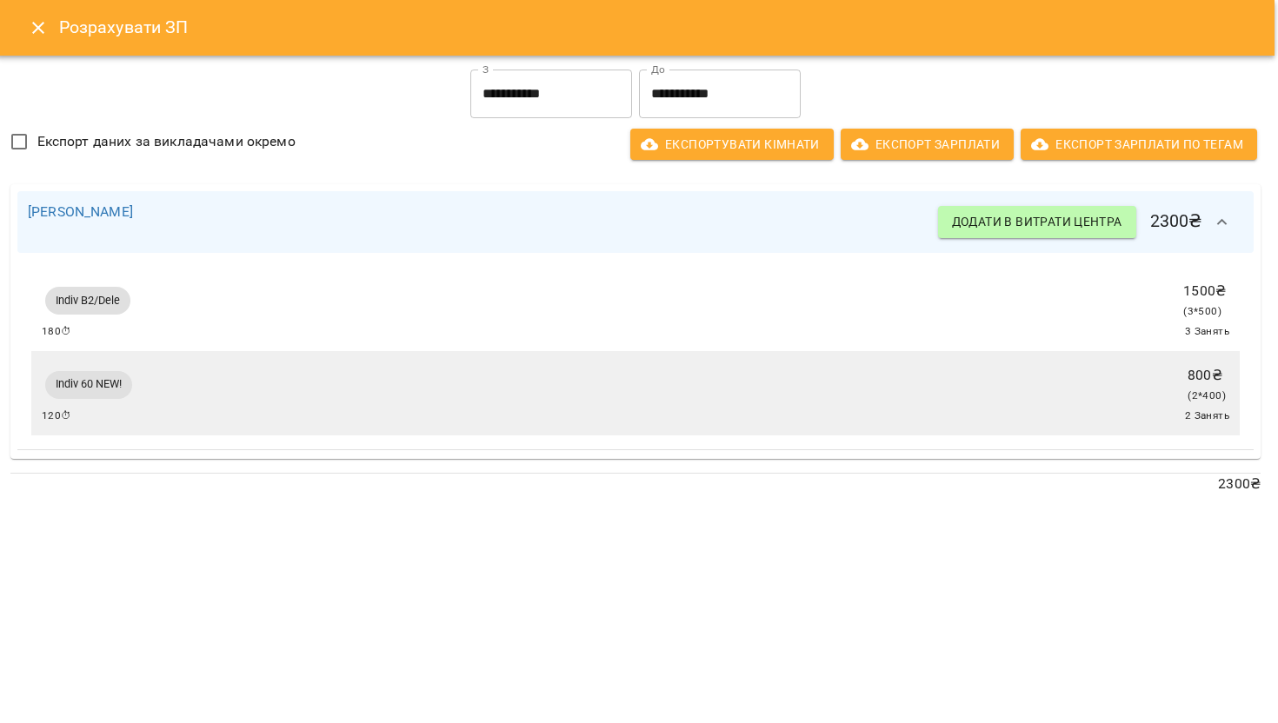
click at [42, 27] on icon "Close" at bounding box center [38, 27] width 21 height 21
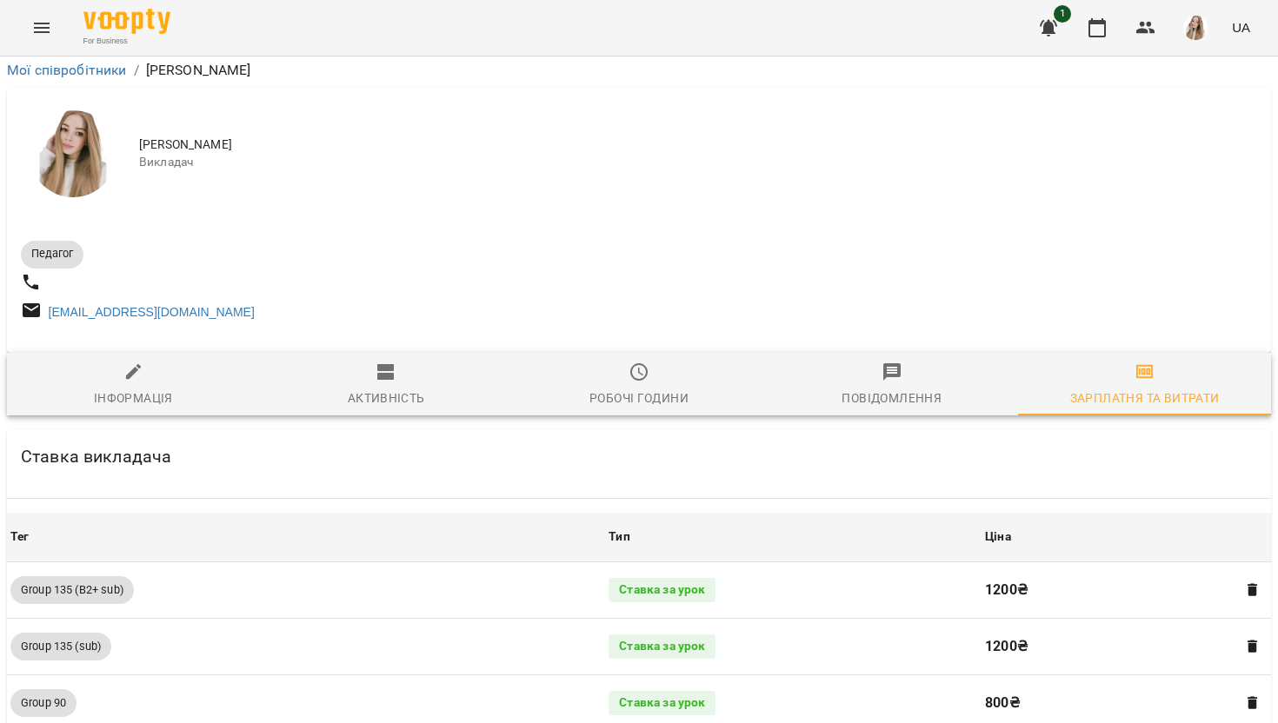
scroll to position [1104, 0]
click at [40, 27] on icon "Menu" at bounding box center [42, 28] width 16 height 10
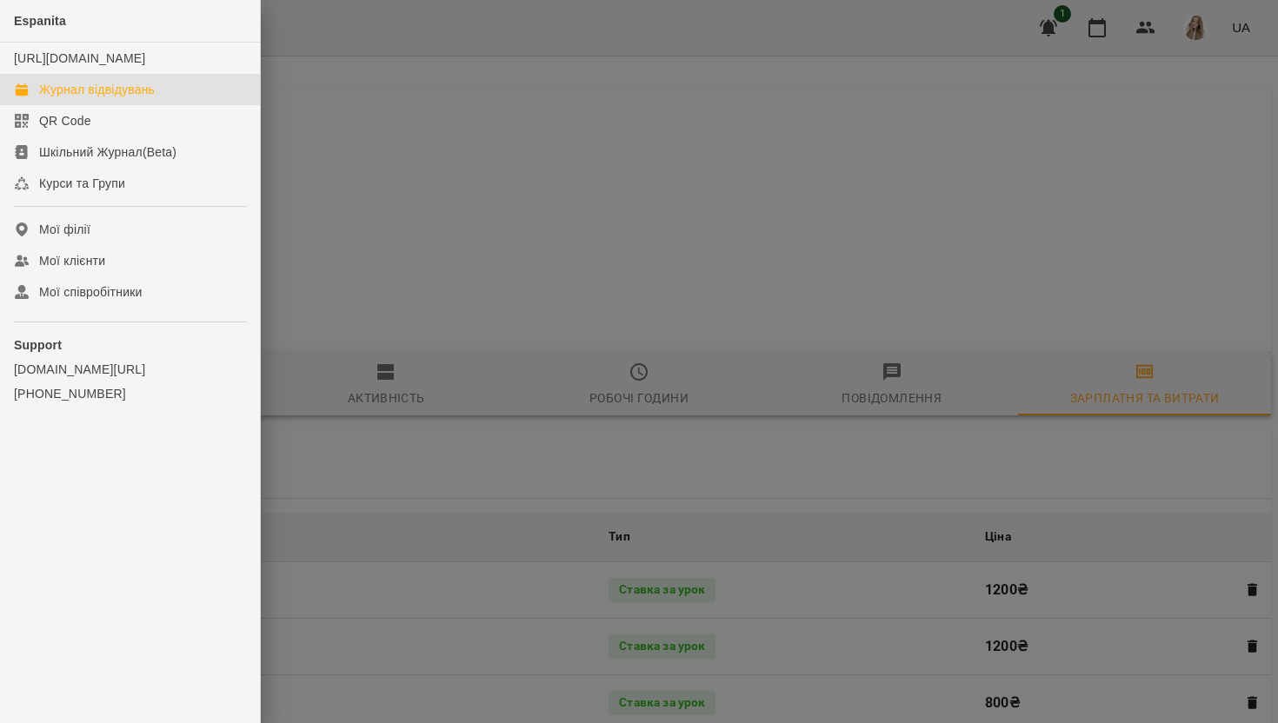
click at [113, 98] on div "Журнал відвідувань" at bounding box center [97, 89] width 116 height 17
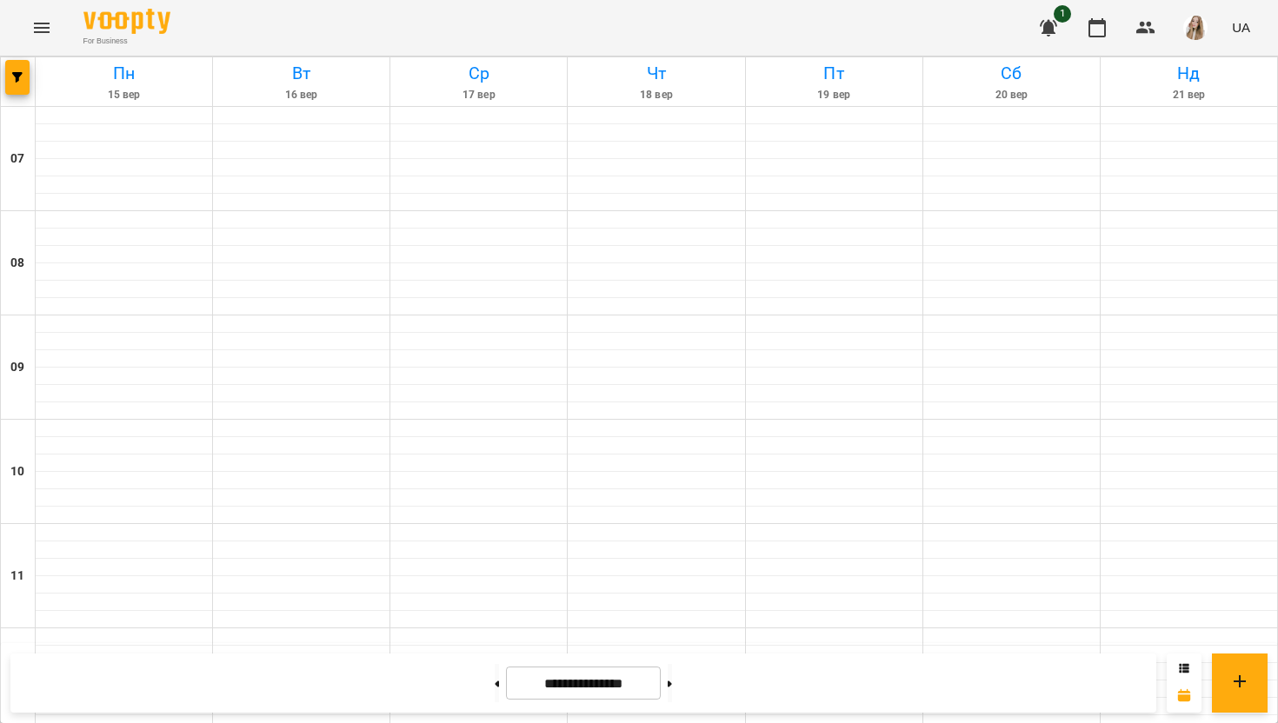
scroll to position [1131, 0]
click at [495, 686] on button at bounding box center [497, 683] width 4 height 38
click at [495, 687] on button at bounding box center [497, 683] width 4 height 38
click at [672, 682] on icon at bounding box center [670, 684] width 4 height 7
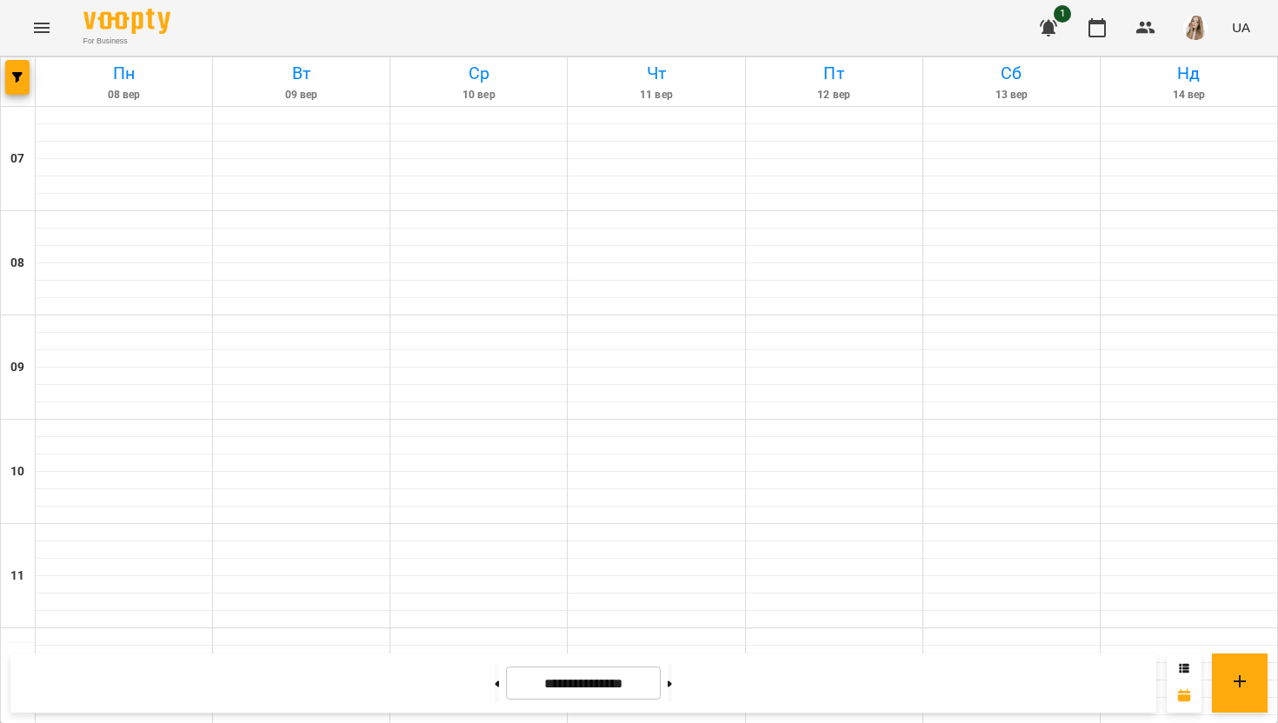
scroll to position [1094, 0]
click at [672, 682] on button at bounding box center [670, 683] width 4 height 38
click at [495, 681] on icon at bounding box center [497, 684] width 4 height 7
click at [495, 684] on button at bounding box center [497, 683] width 4 height 38
type input "**********"
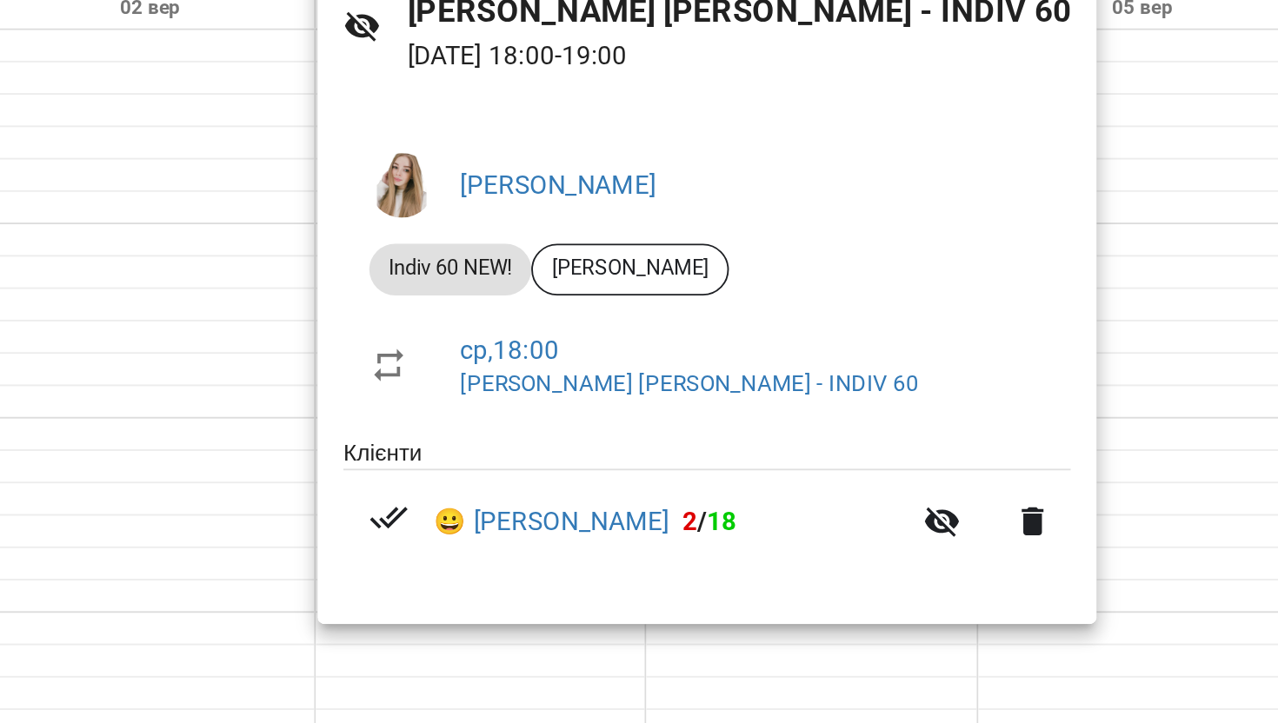
click at [769, 60] on div at bounding box center [639, 361] width 1278 height 723
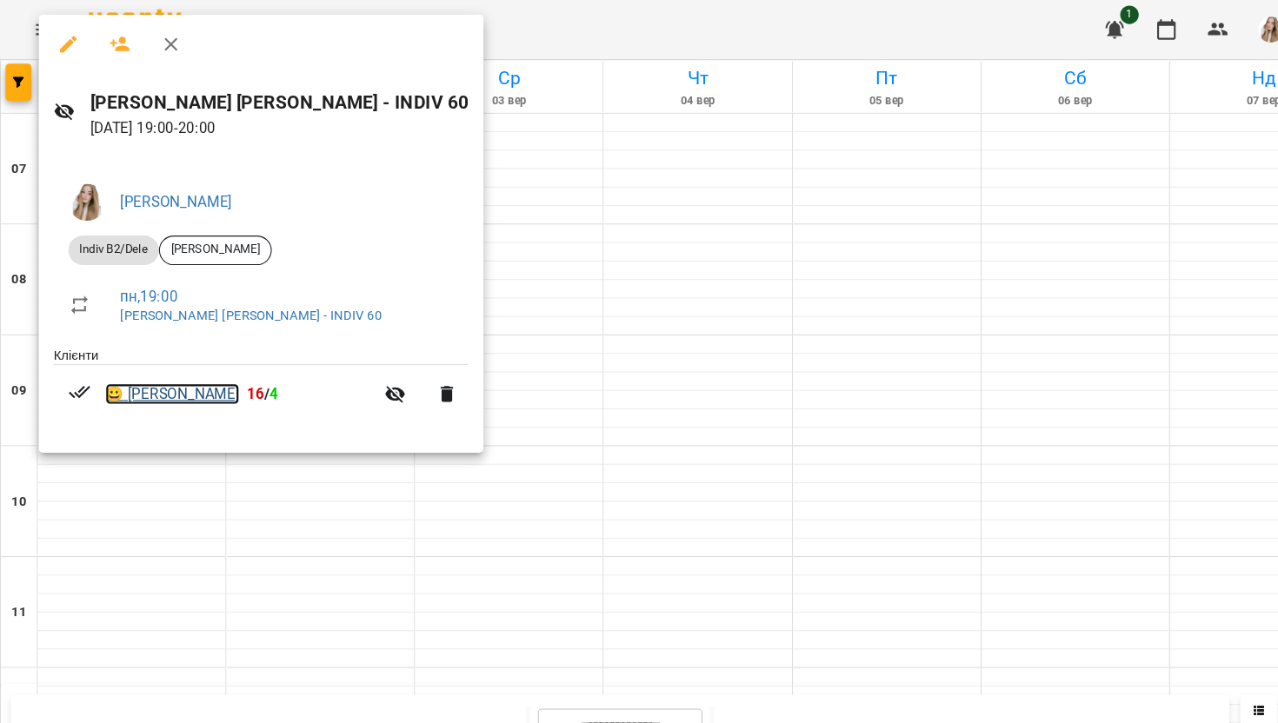
click at [160, 369] on link "😀 Жук Ксенія" at bounding box center [162, 371] width 126 height 21
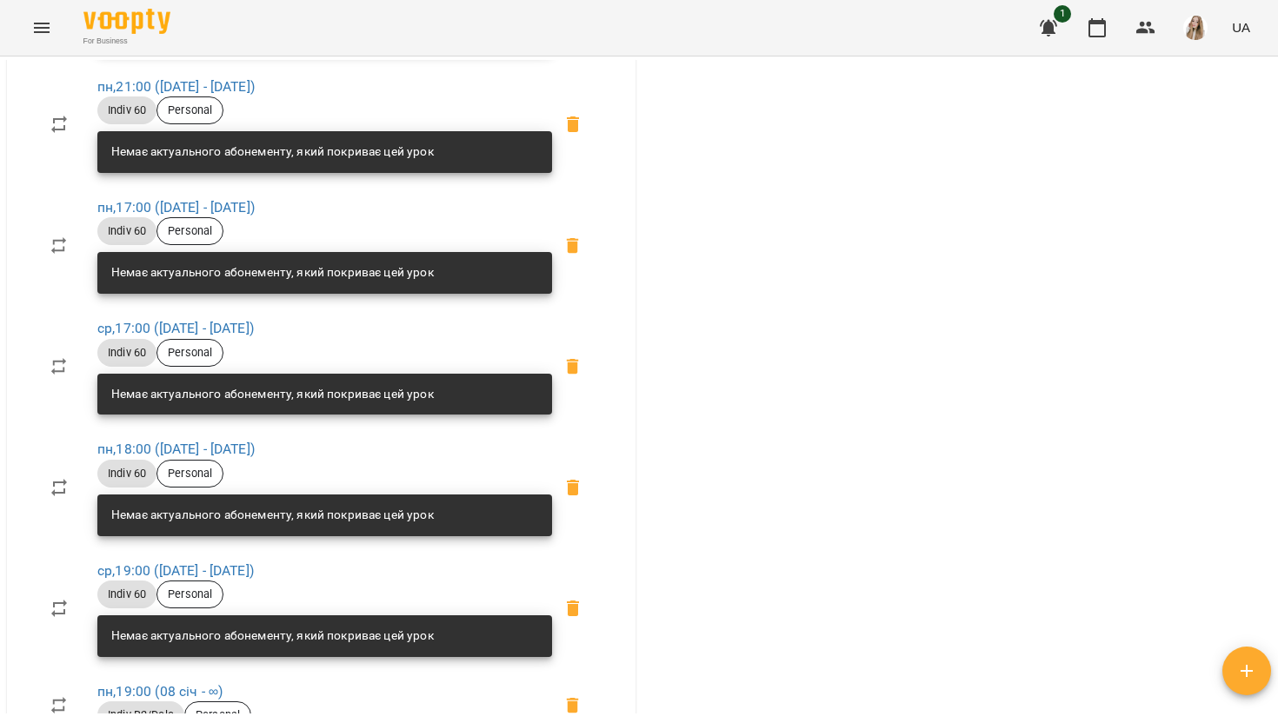
scroll to position [599, 0]
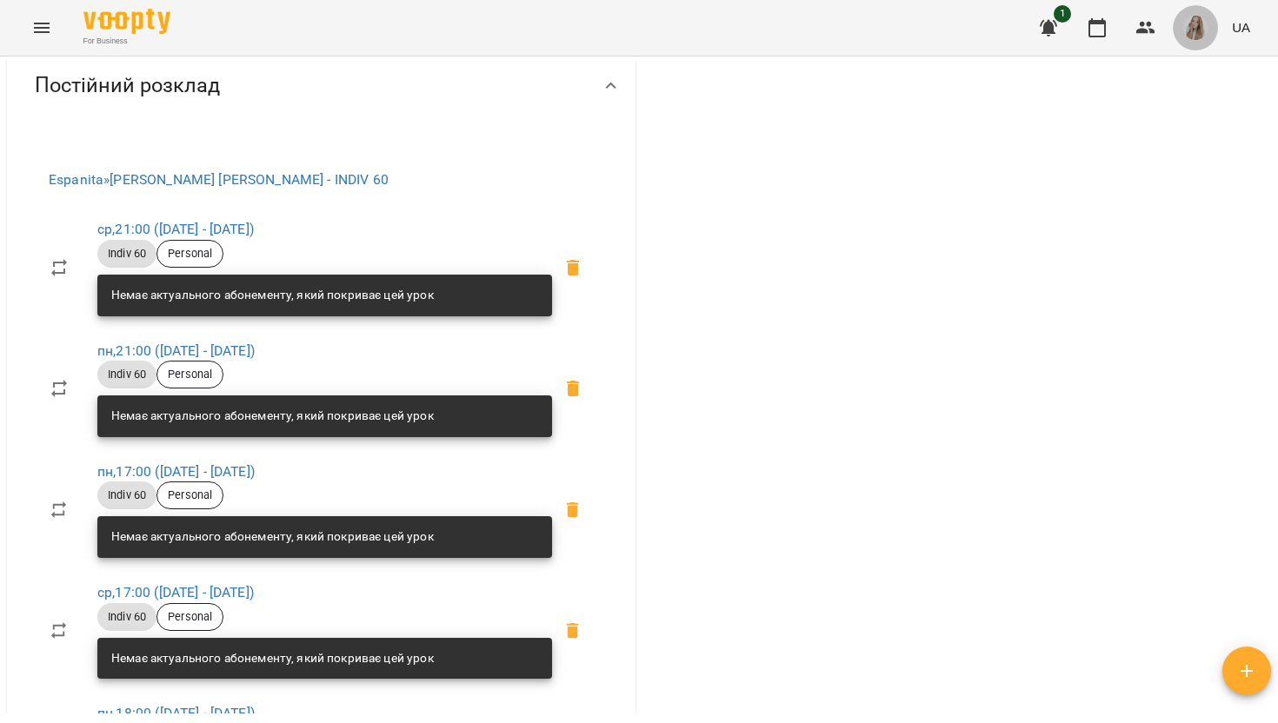
click at [1190, 11] on button "button" at bounding box center [1195, 27] width 45 height 45
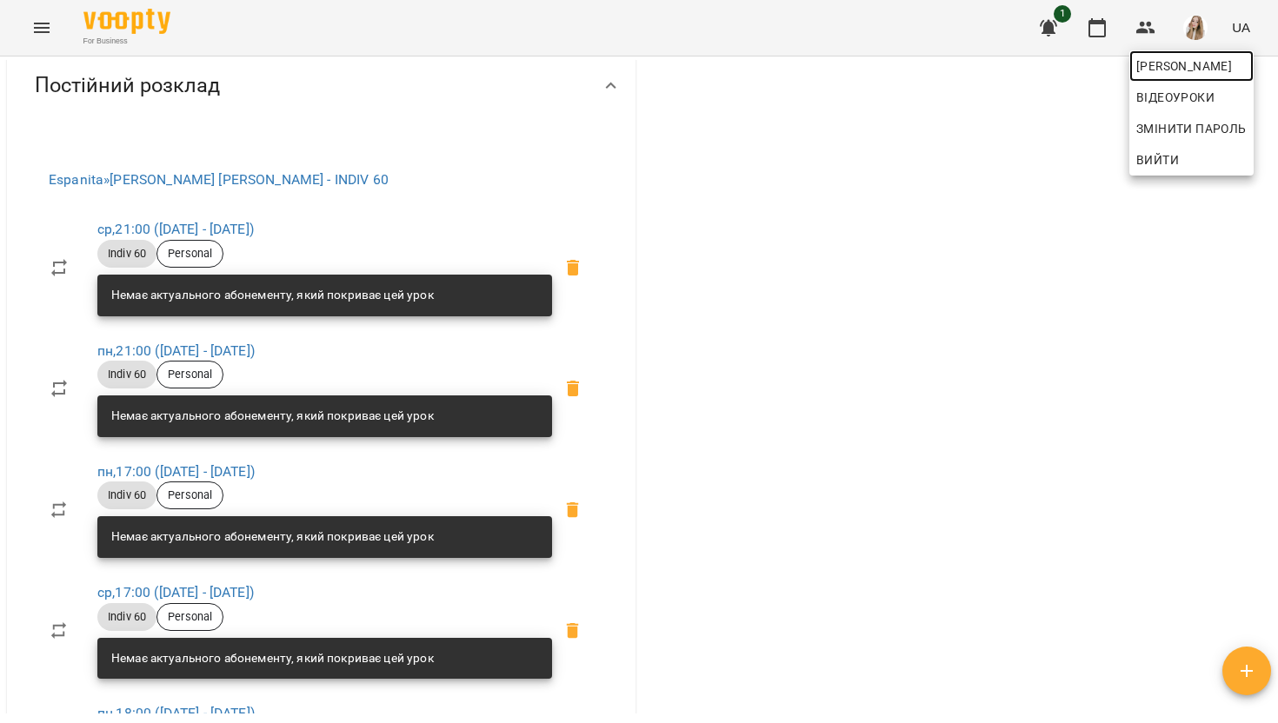
click at [1156, 73] on span "Козлова Світлана" at bounding box center [1191, 66] width 110 height 21
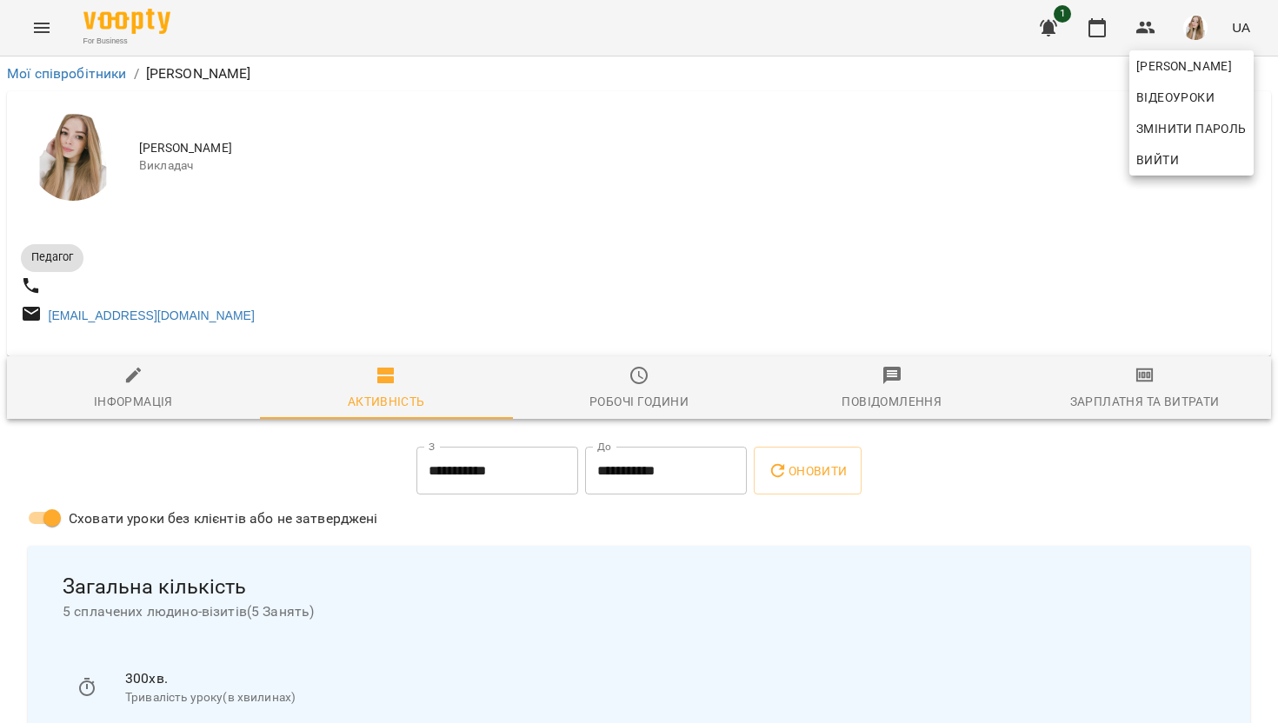
click at [1141, 401] on div at bounding box center [639, 361] width 1278 height 723
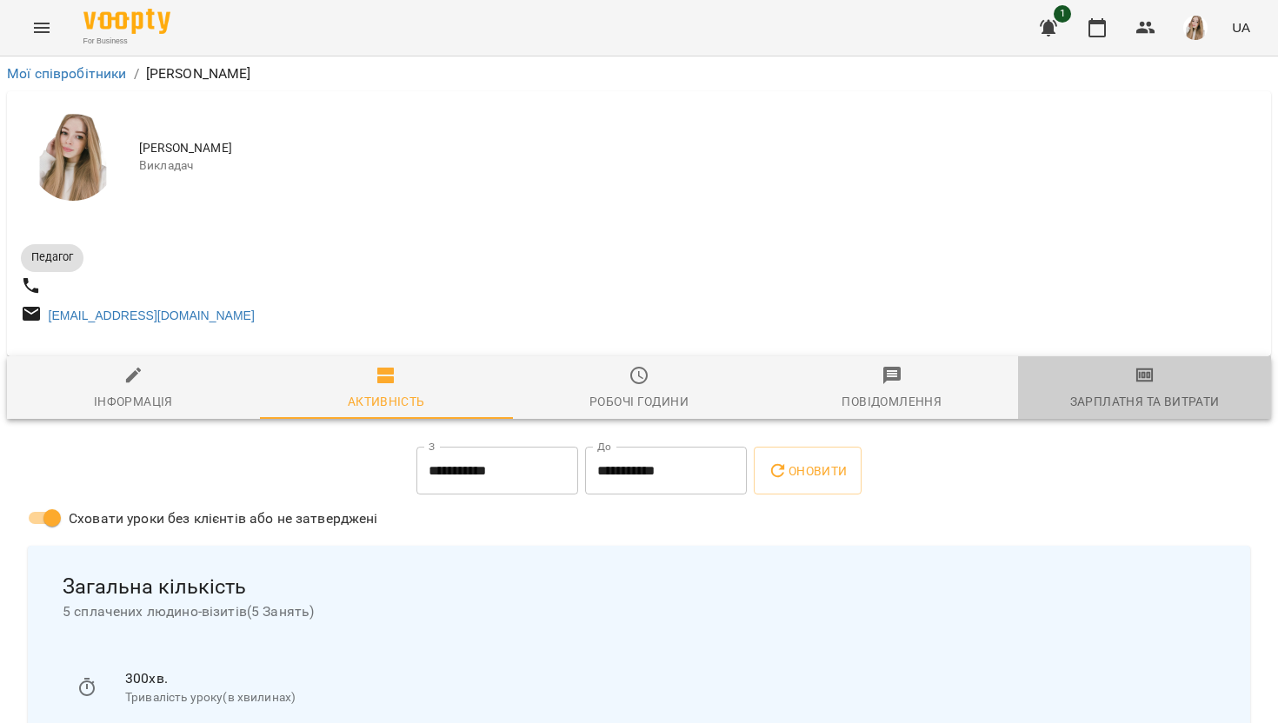
click at [1142, 379] on icon "button" at bounding box center [1145, 375] width 12 height 7
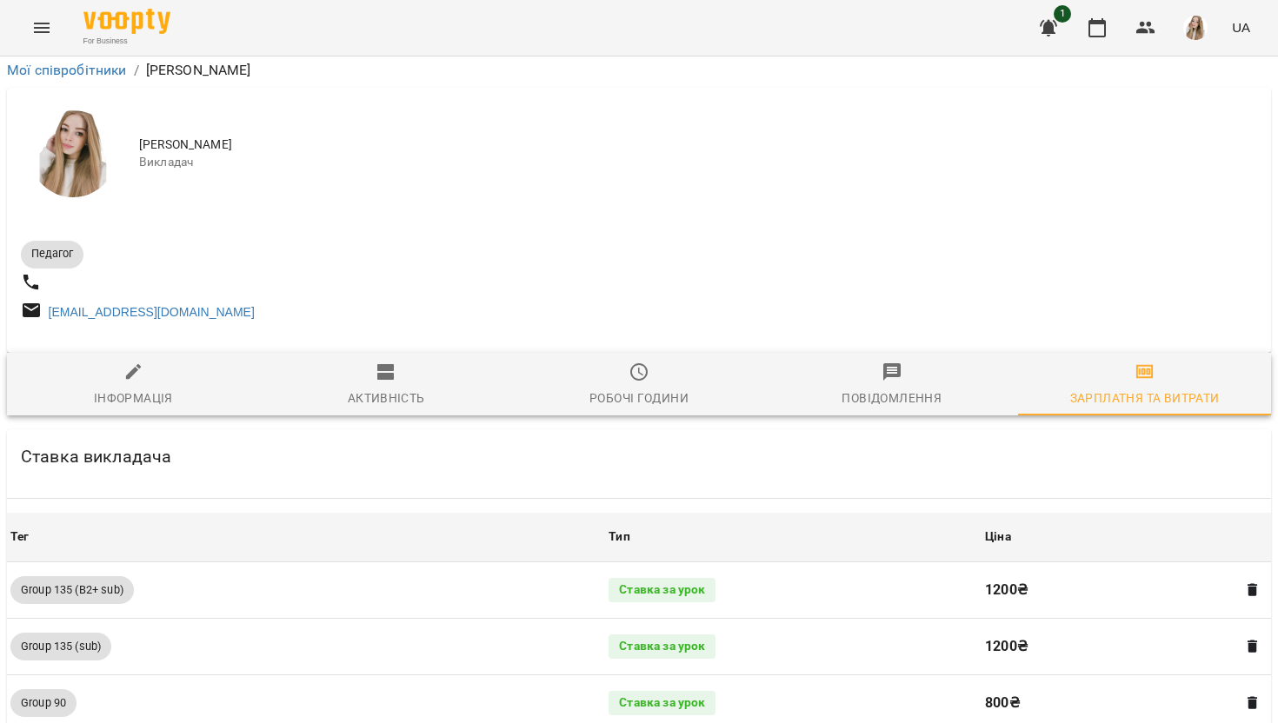
scroll to position [1989, 0]
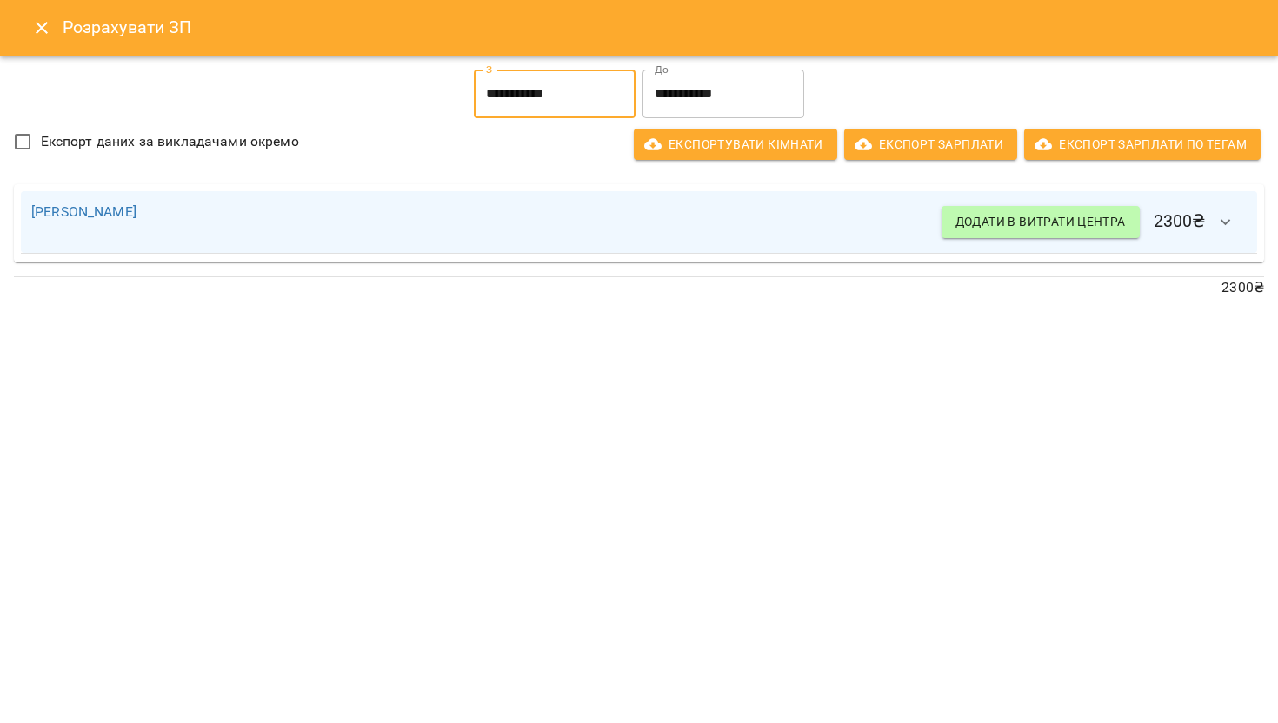
click at [546, 105] on input "**********" at bounding box center [555, 94] width 162 height 49
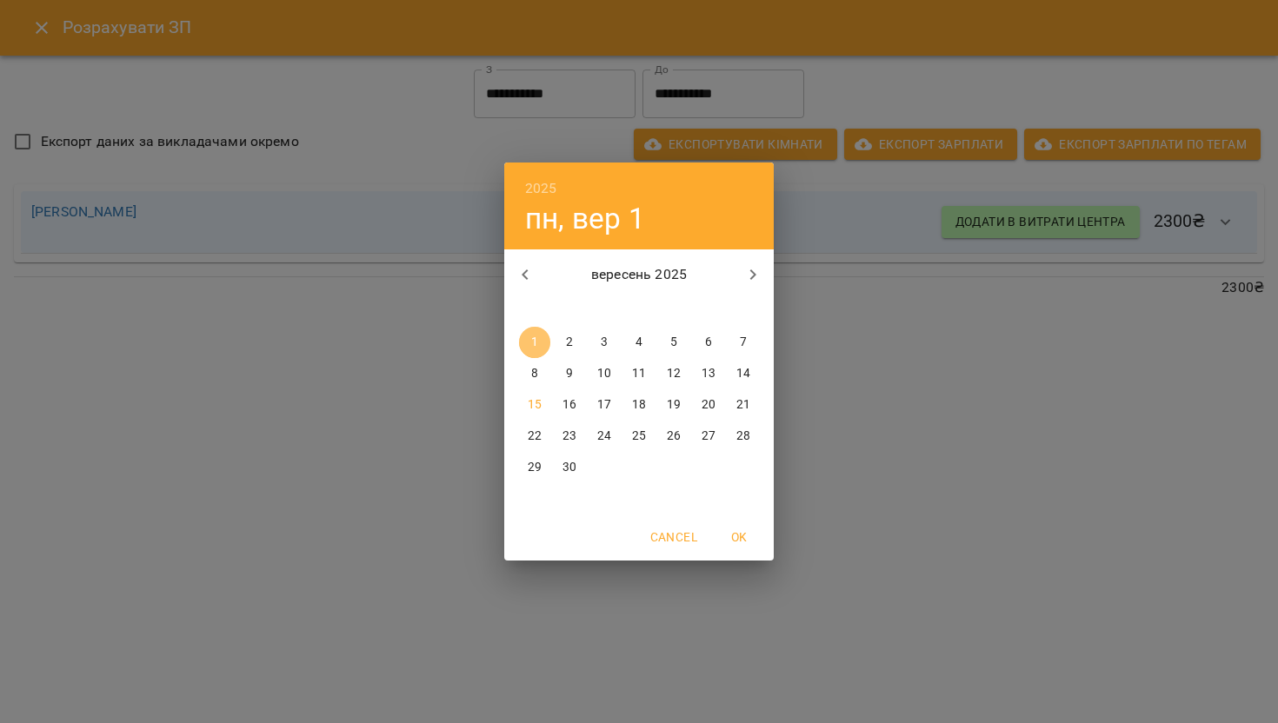
click at [538, 354] on button "1" at bounding box center [534, 342] width 31 height 31
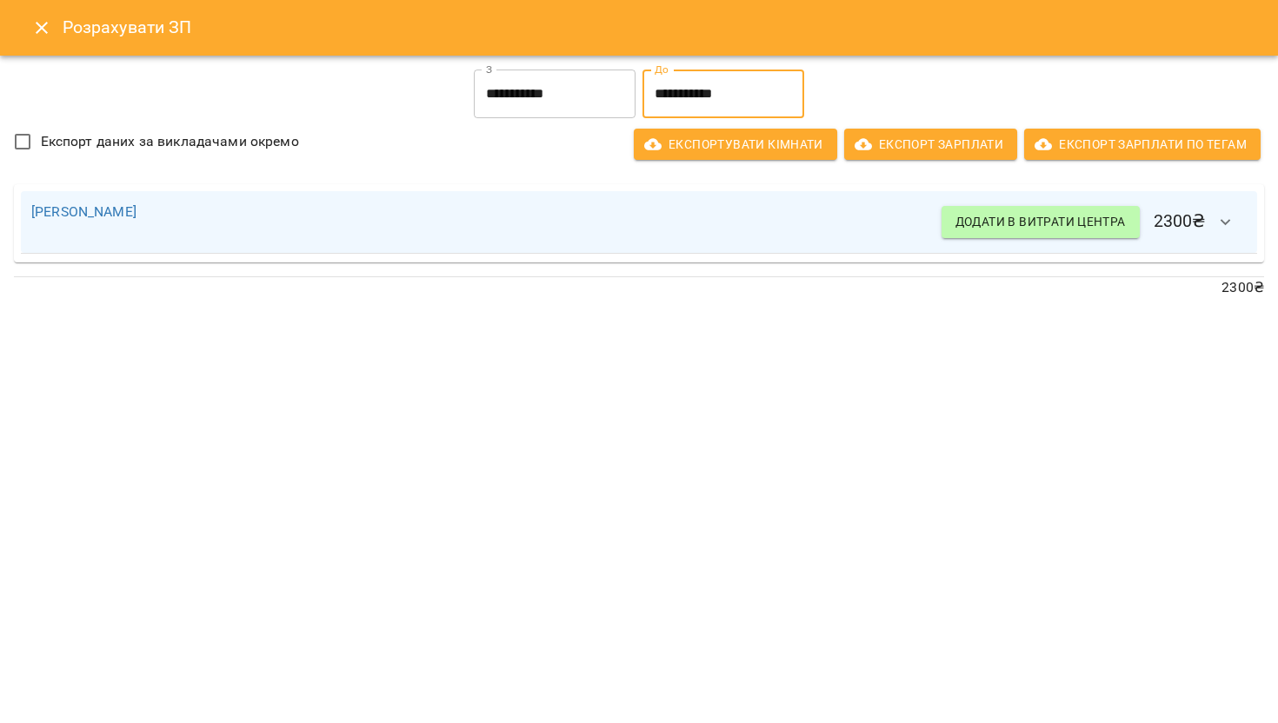
click at [722, 78] on input "**********" at bounding box center [723, 94] width 162 height 49
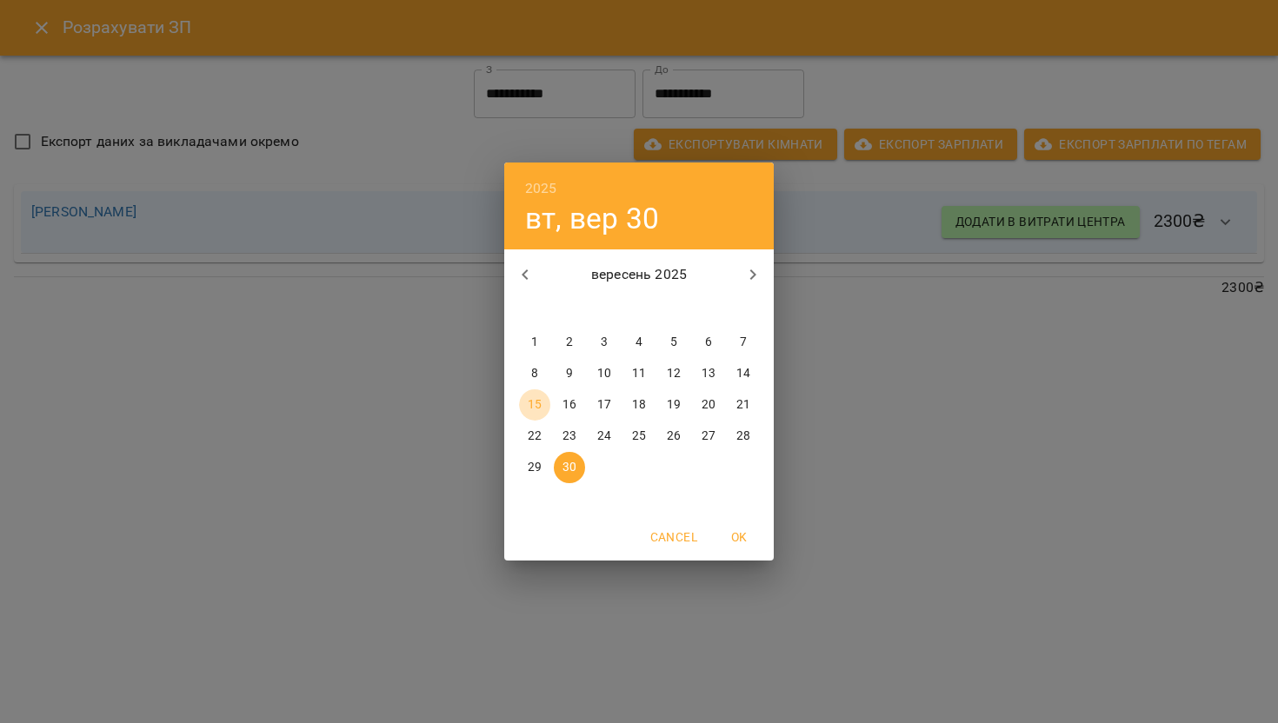
click at [532, 409] on p "15" at bounding box center [535, 404] width 14 height 17
type input "**********"
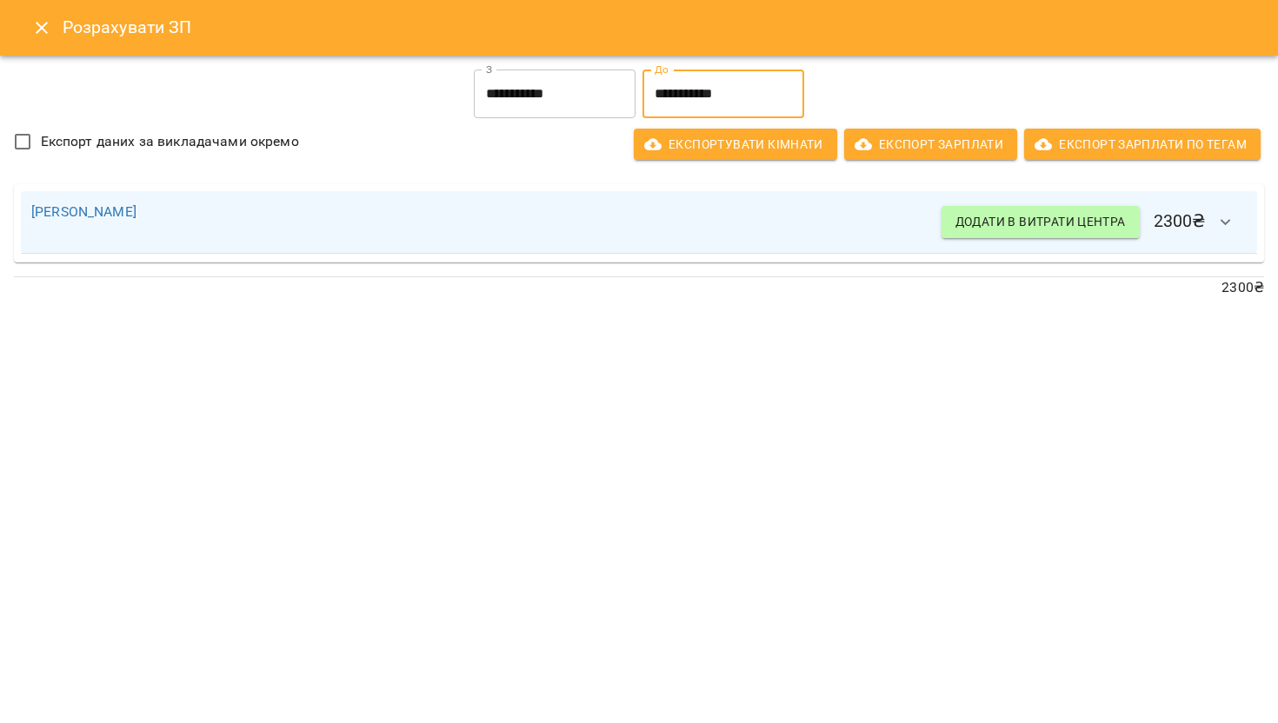
click at [1228, 229] on icon "button" at bounding box center [1225, 222] width 21 height 21
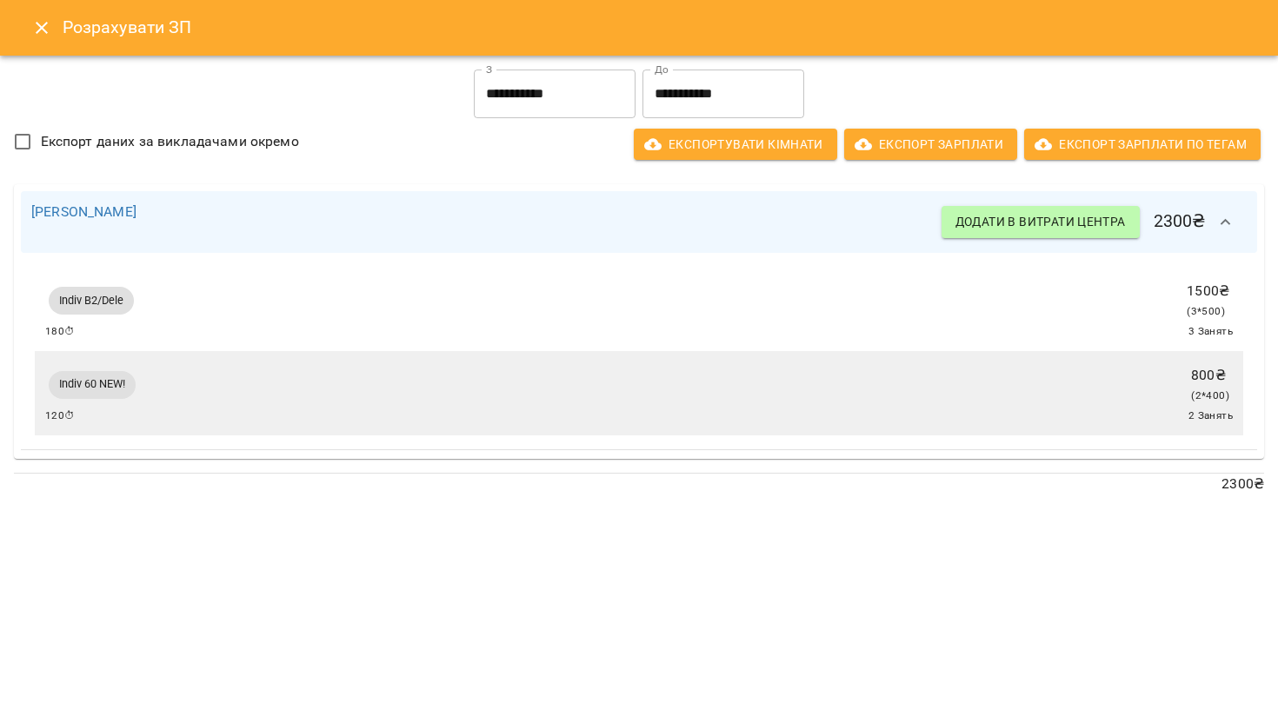
click at [53, 31] on button "Close" at bounding box center [42, 28] width 42 height 42
